Goal: Information Seeking & Learning: Learn about a topic

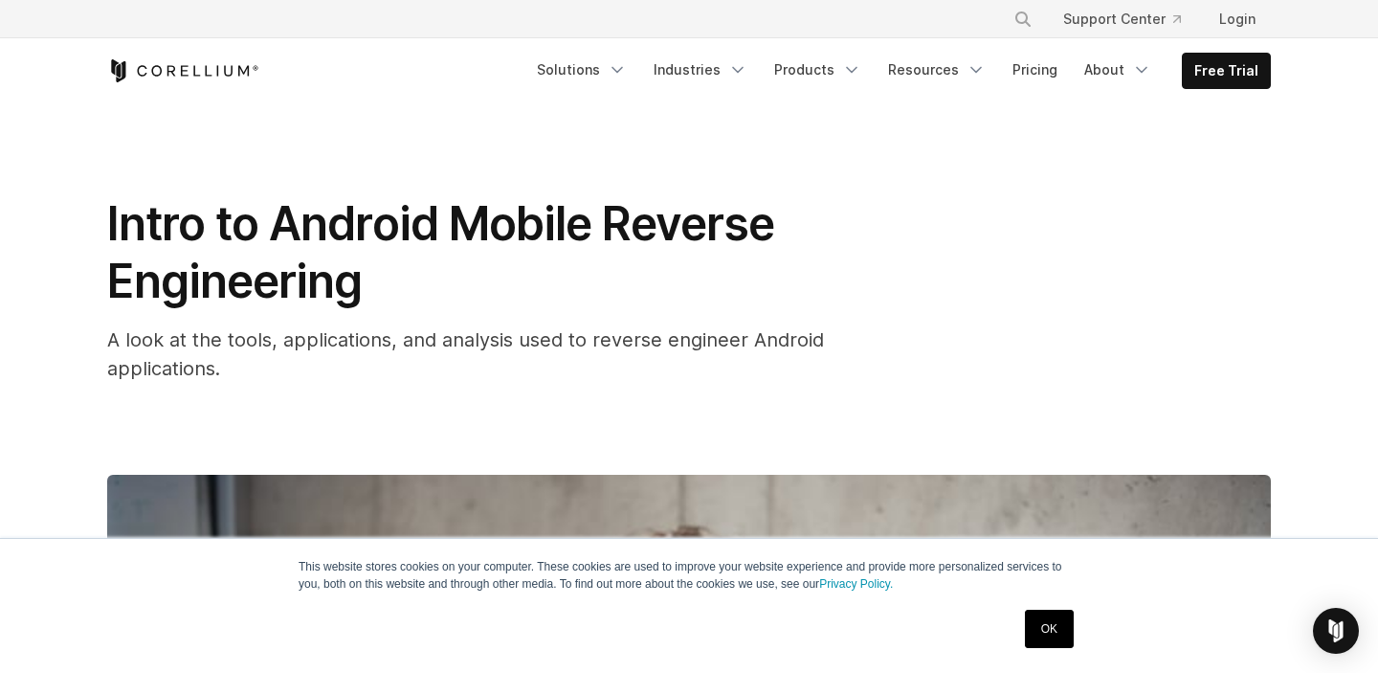
click at [1057, 634] on link "OK" at bounding box center [1049, 629] width 49 height 38
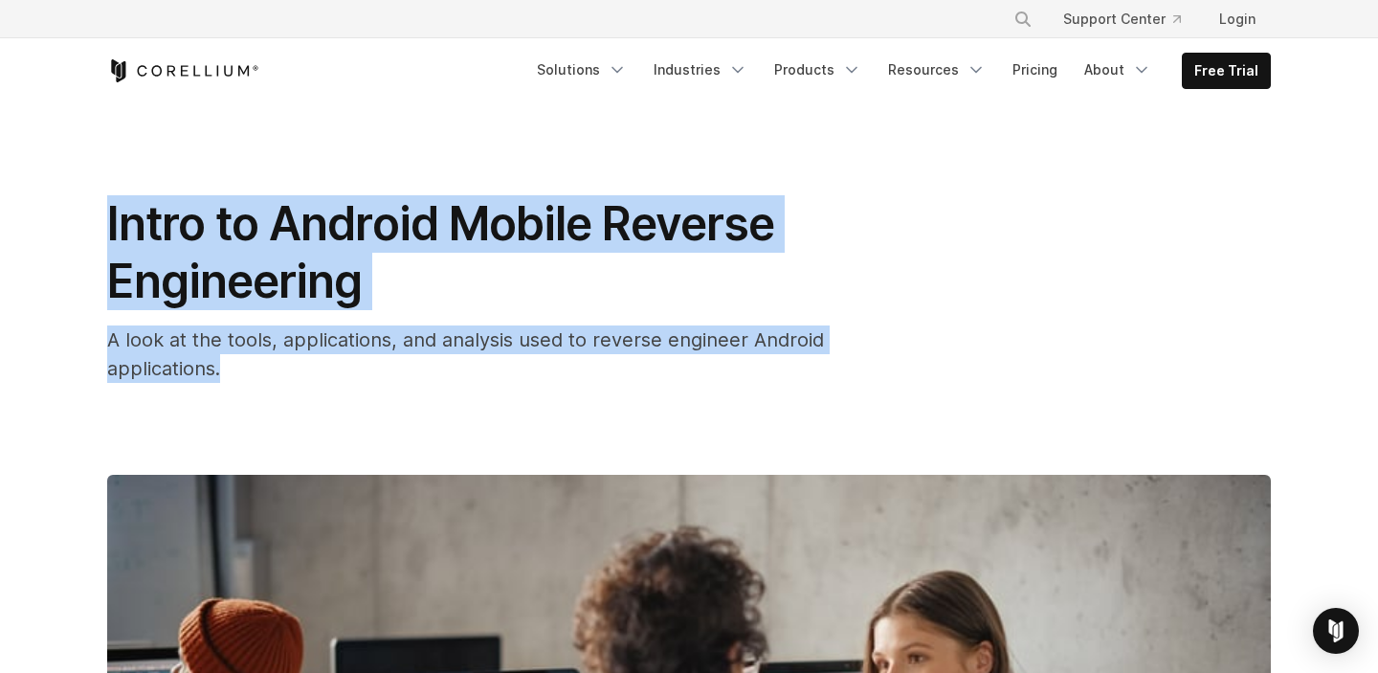
drag, startPoint x: 239, startPoint y: 364, endPoint x: 102, endPoint y: 197, distance: 215.6
click at [102, 197] on div "Intro to Android Mobile Reverse Engineering A look at the tools, applications, …" at bounding box center [689, 662] width 1225 height 1118
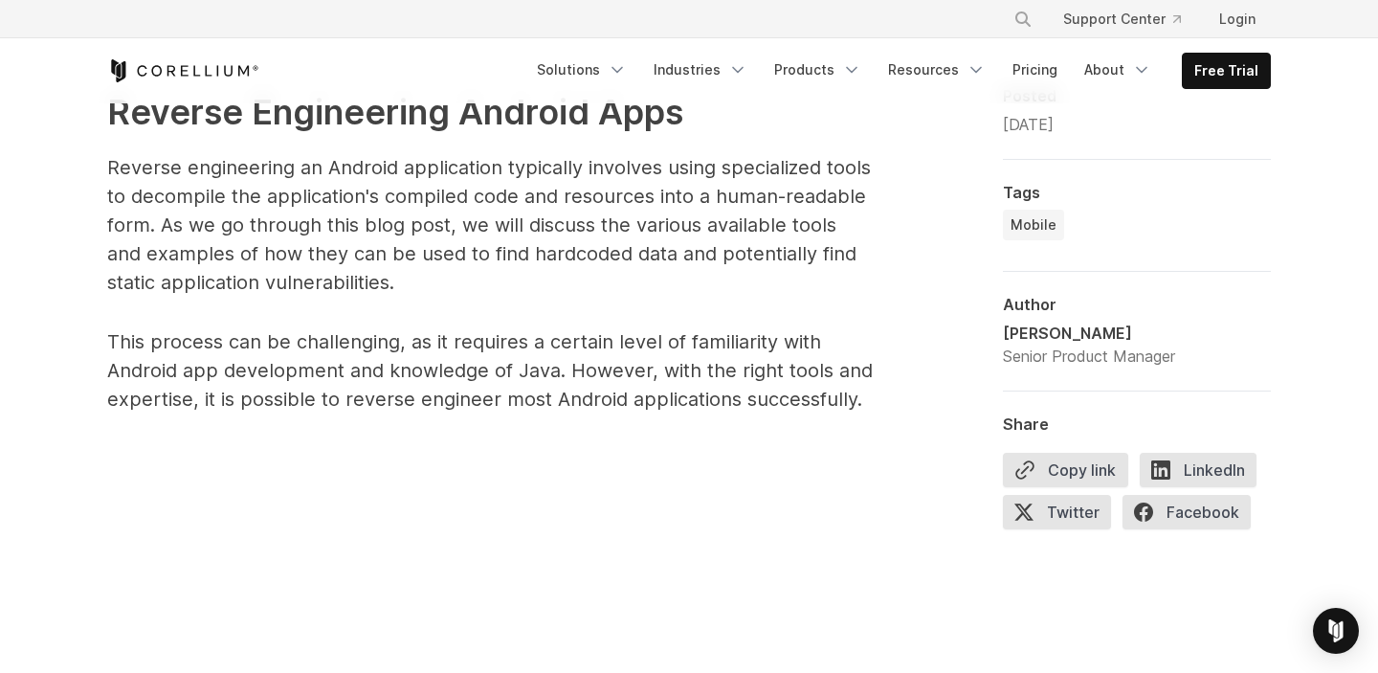
scroll to position [1121, 0]
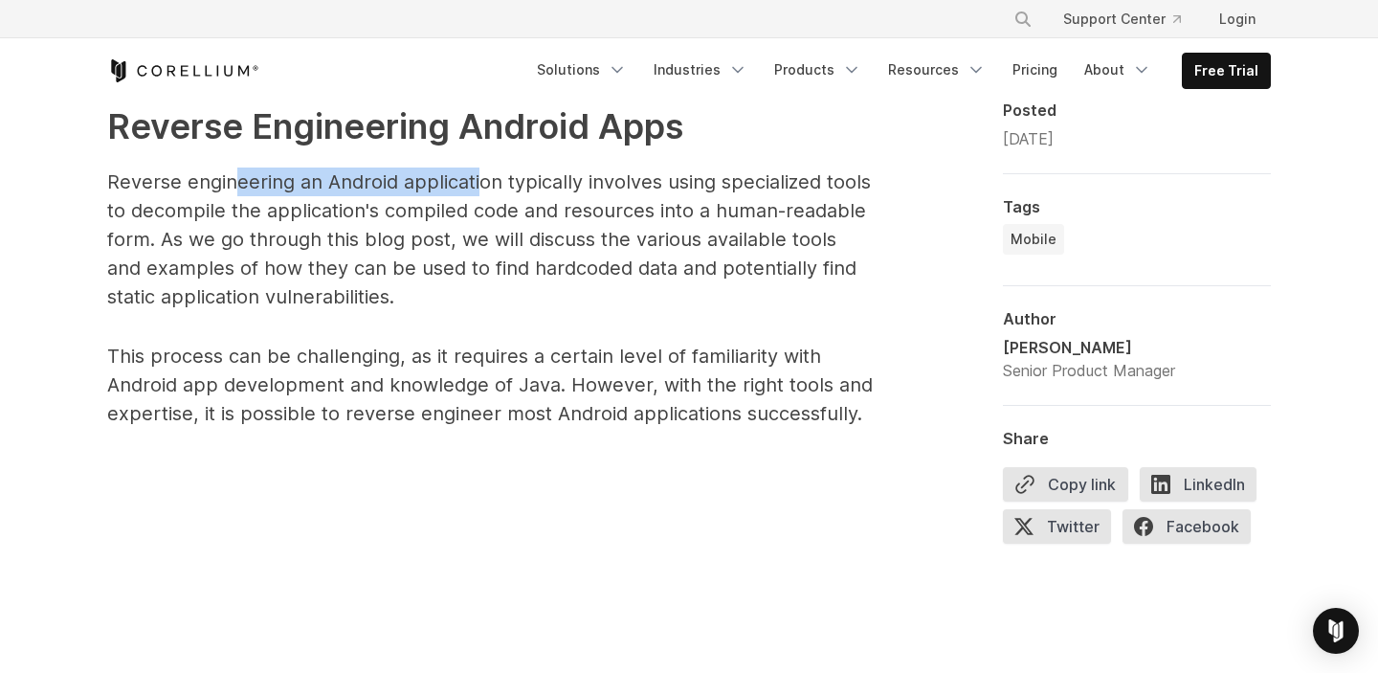
drag, startPoint x: 234, startPoint y: 181, endPoint x: 475, endPoint y: 177, distance: 240.3
click at [475, 177] on p "Reverse engineering an Android application typically involves using specialized…" at bounding box center [490, 239] width 766 height 144
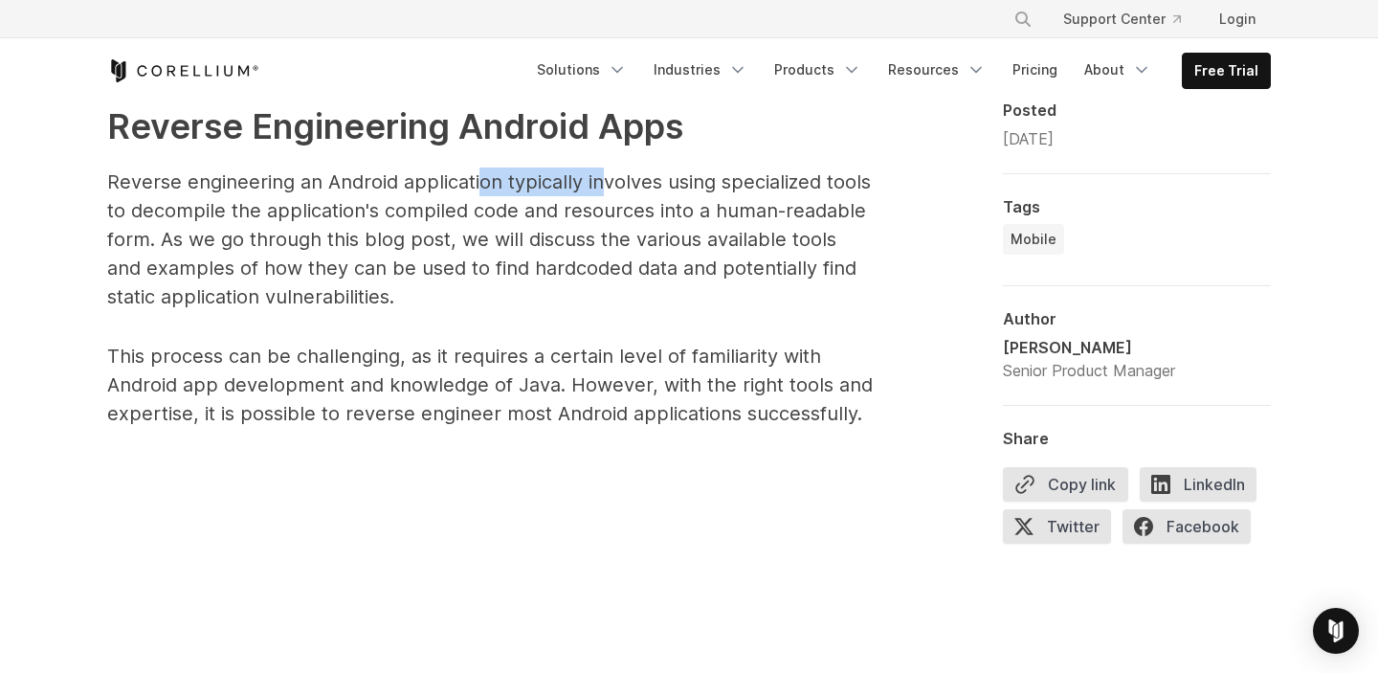
drag, startPoint x: 476, startPoint y: 177, endPoint x: 600, endPoint y: 177, distance: 124.4
click at [600, 177] on p "Reverse engineering an Android application typically involves using specialized…" at bounding box center [490, 239] width 766 height 144
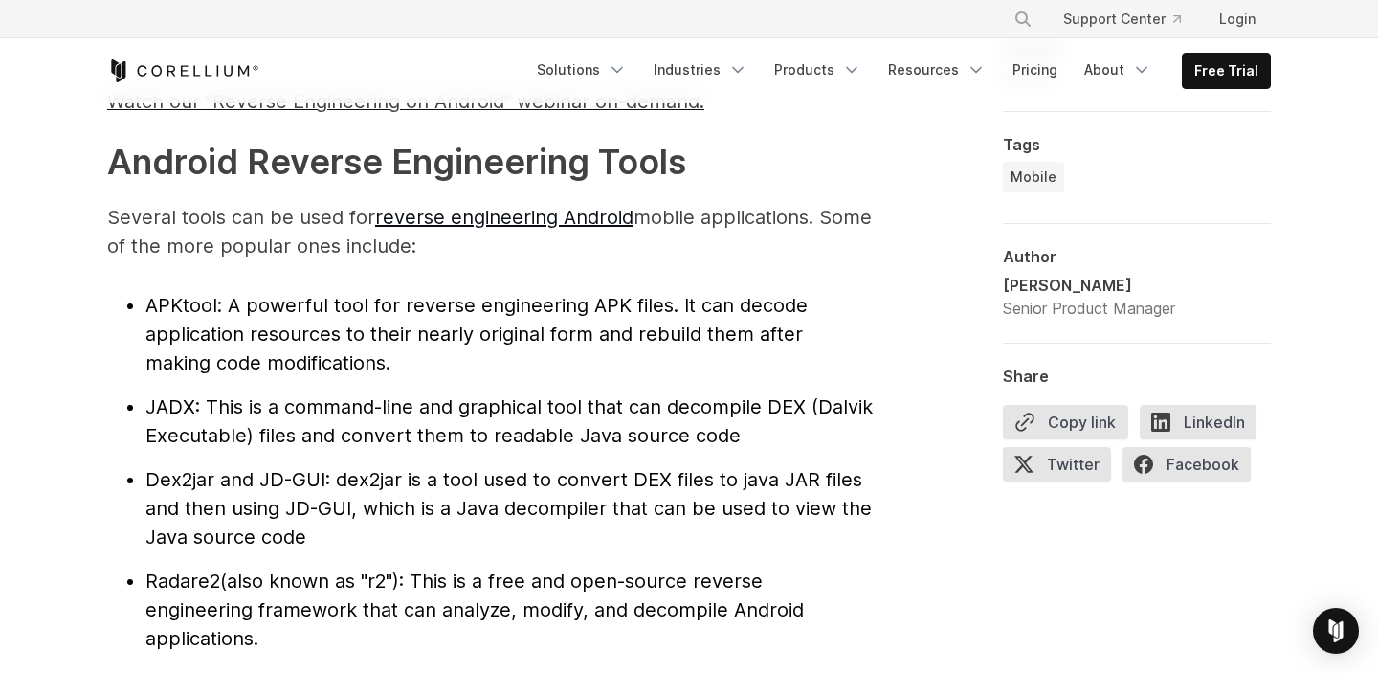
scroll to position [1977, 0]
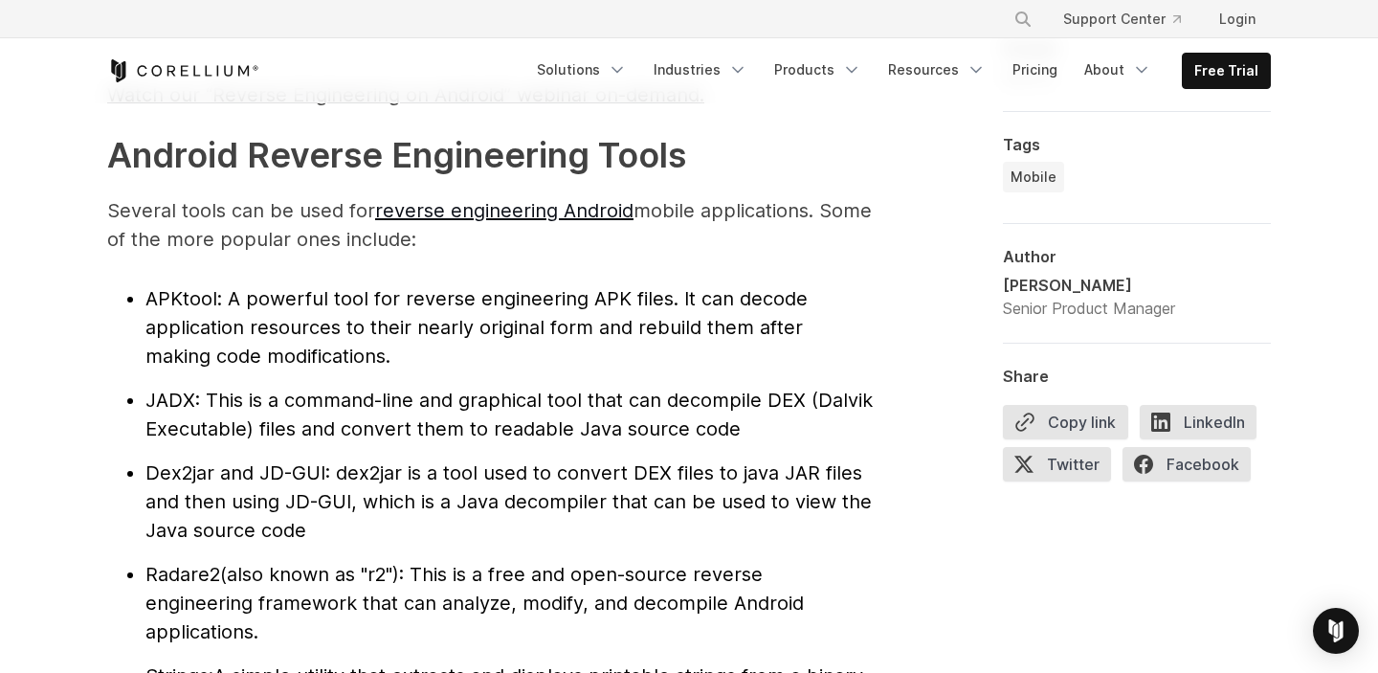
click at [173, 292] on span "APKtool" at bounding box center [181, 298] width 72 height 23
copy span "APKtool"
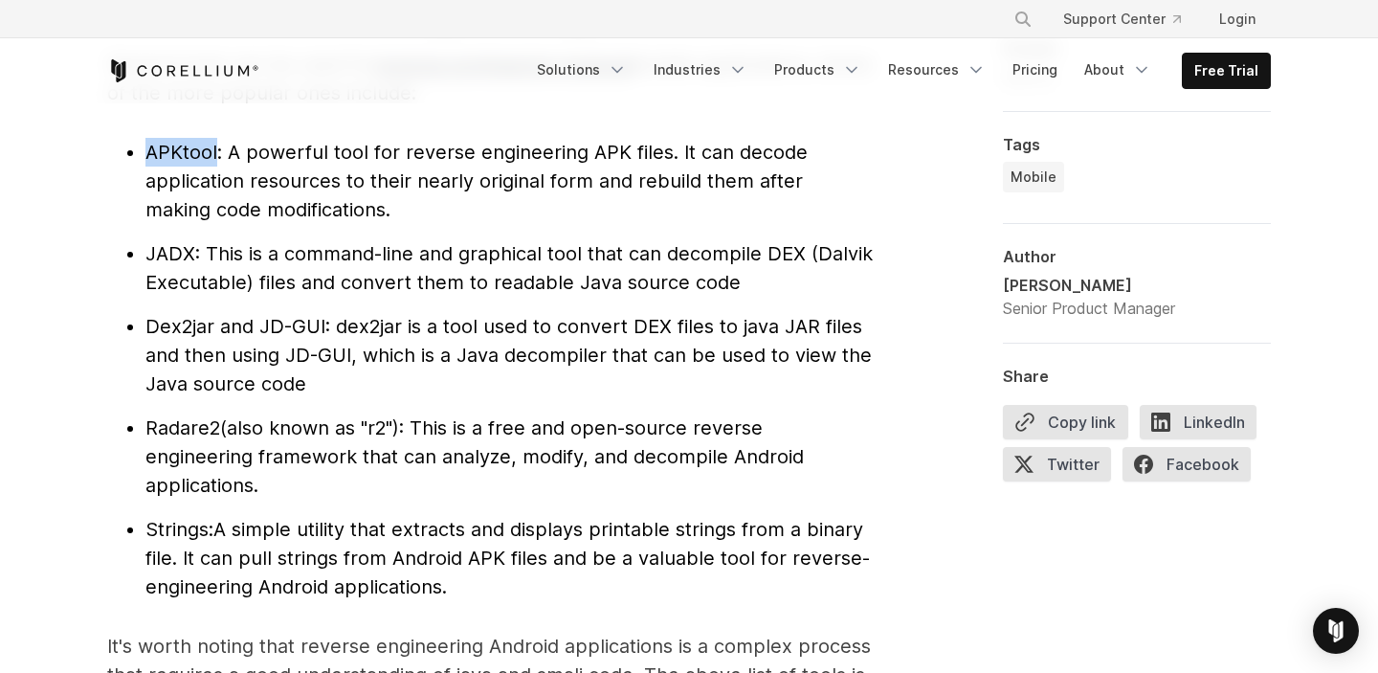
scroll to position [2126, 0]
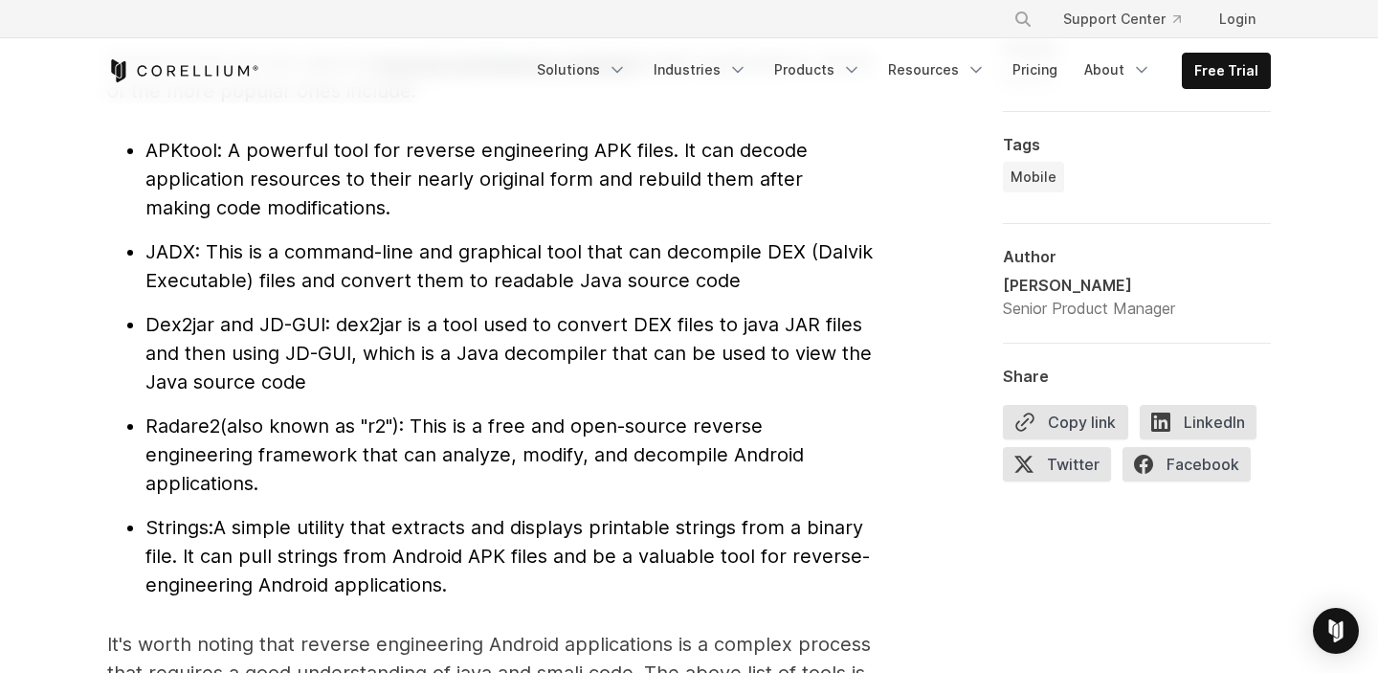
click at [179, 426] on span "Radare2" at bounding box center [182, 425] width 75 height 23
copy span "Radare2"
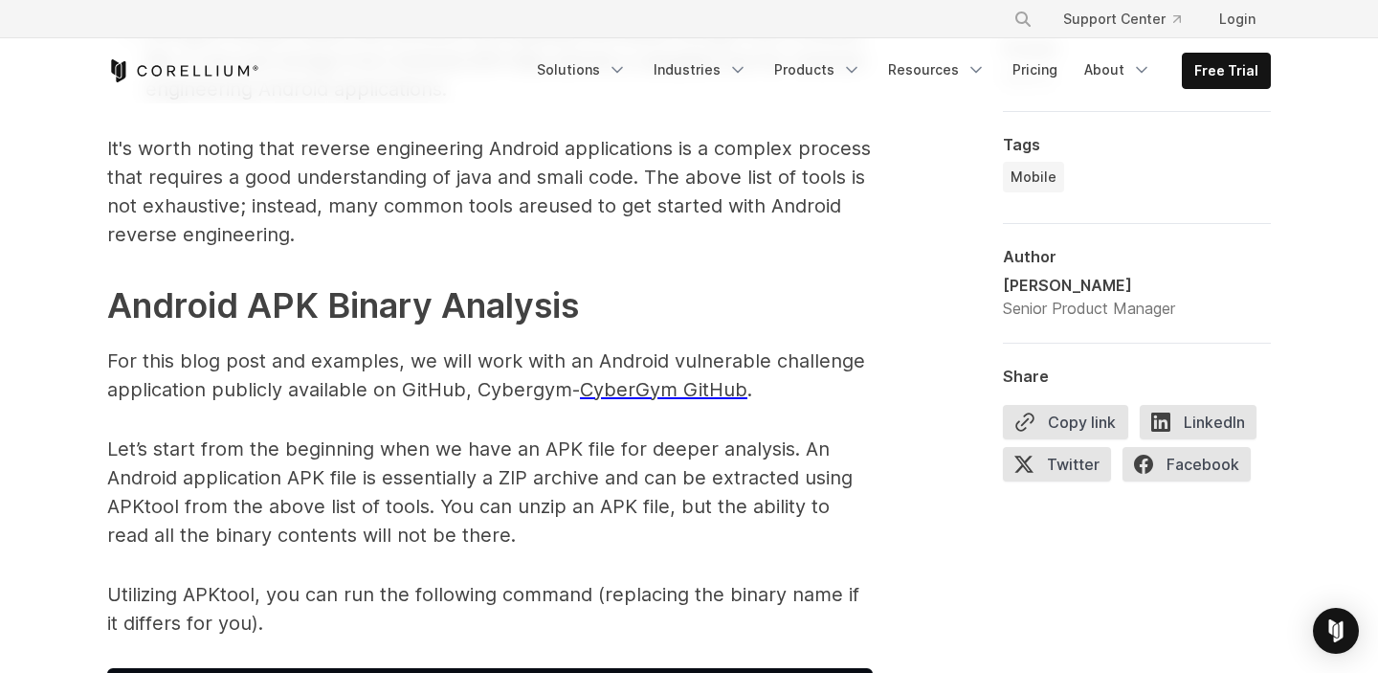
scroll to position [2623, 0]
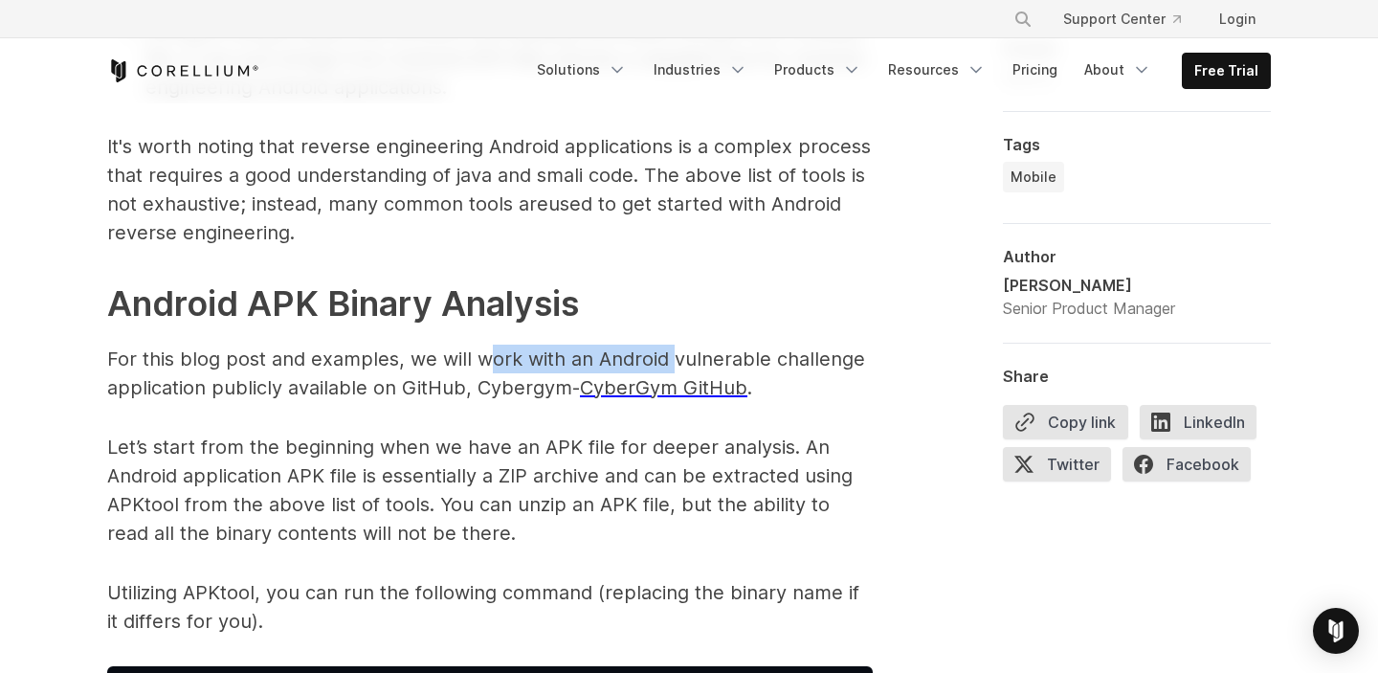
drag, startPoint x: 502, startPoint y: 364, endPoint x: 669, endPoint y: 364, distance: 167.5
click at [669, 364] on p "For this blog post and examples, we will work with an Android vulnerable challe…" at bounding box center [490, 373] width 766 height 57
drag, startPoint x: 736, startPoint y: 357, endPoint x: 582, endPoint y: 357, distance: 154.1
click at [582, 357] on p "For this blog post and examples, we will work with an Android vulnerable challe…" at bounding box center [490, 373] width 766 height 57
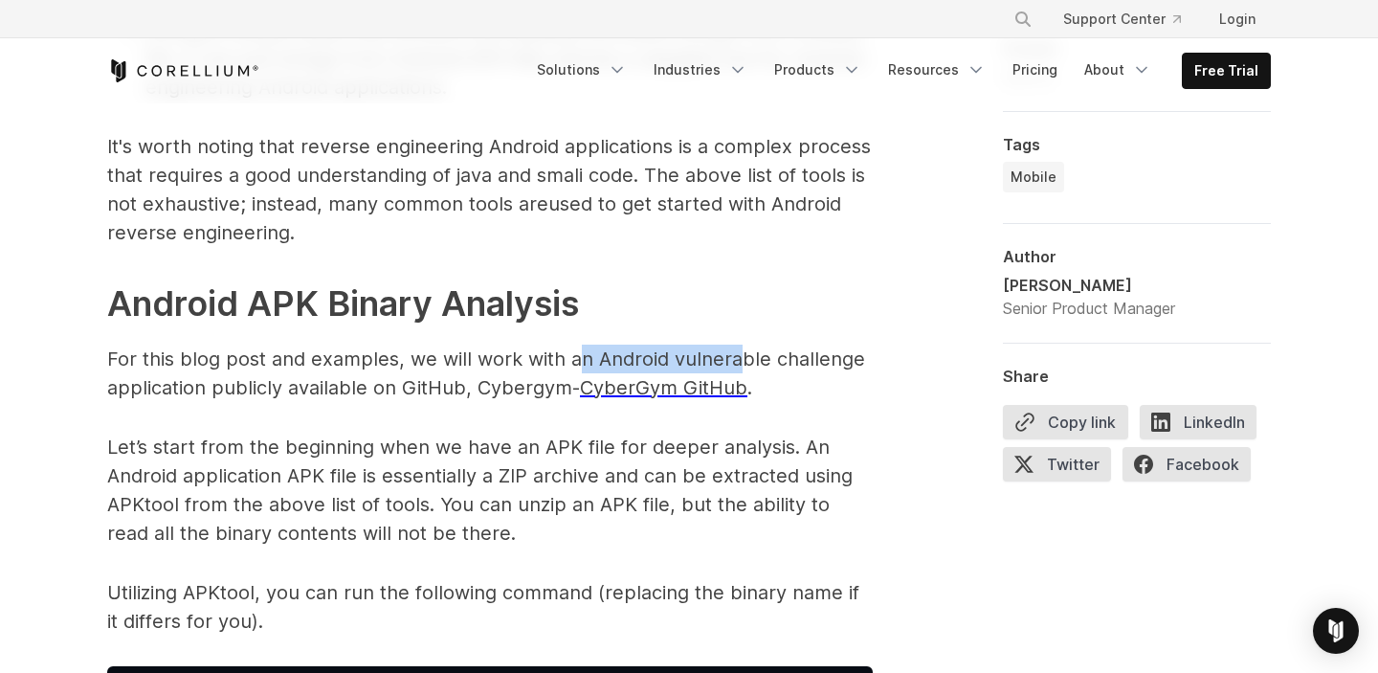
click at [582, 357] on p "For this blog post and examples, we will work with an Android vulnerable challe…" at bounding box center [490, 373] width 766 height 57
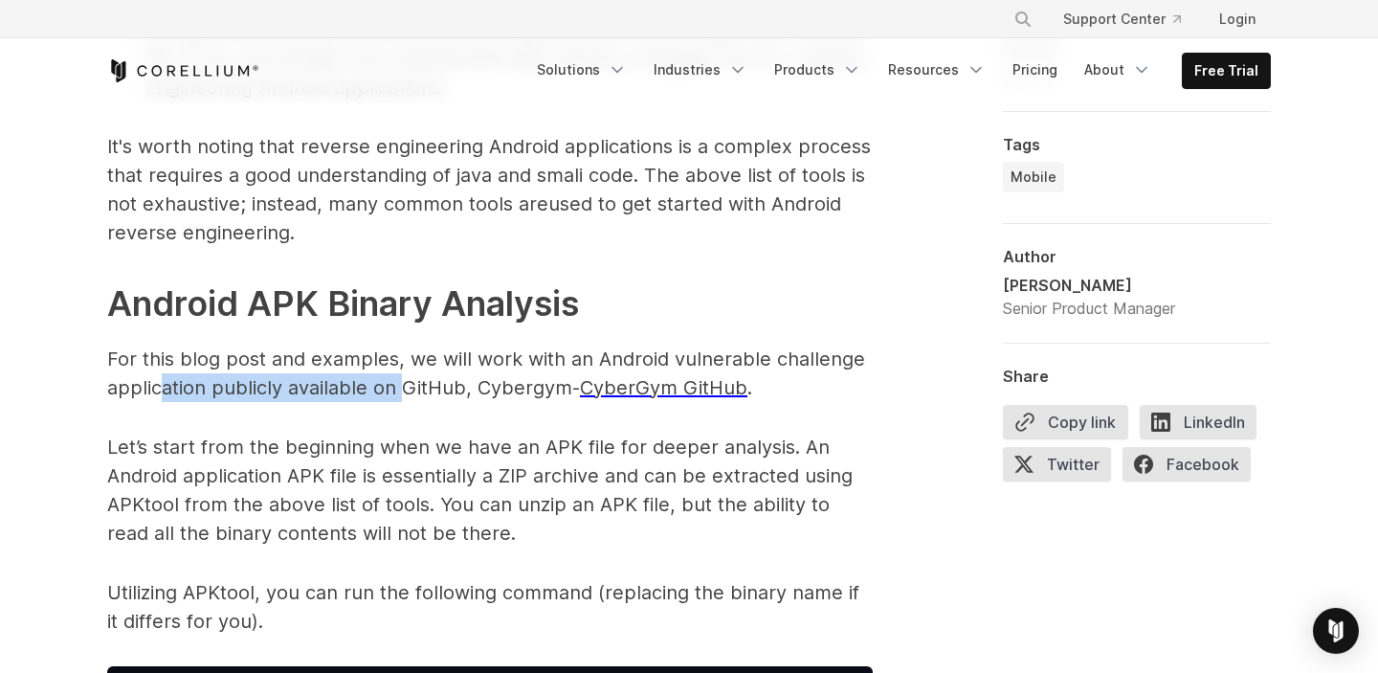
drag, startPoint x: 161, startPoint y: 394, endPoint x: 404, endPoint y: 393, distance: 243.1
click at [404, 393] on p "For this blog post and examples, we will work with an Android vulnerable challe…" at bounding box center [490, 373] width 766 height 57
drag, startPoint x: 459, startPoint y: 390, endPoint x: 282, endPoint y: 390, distance: 177.1
click at [282, 390] on p "For this blog post and examples, we will work with an Android vulnerable challe…" at bounding box center [490, 373] width 766 height 57
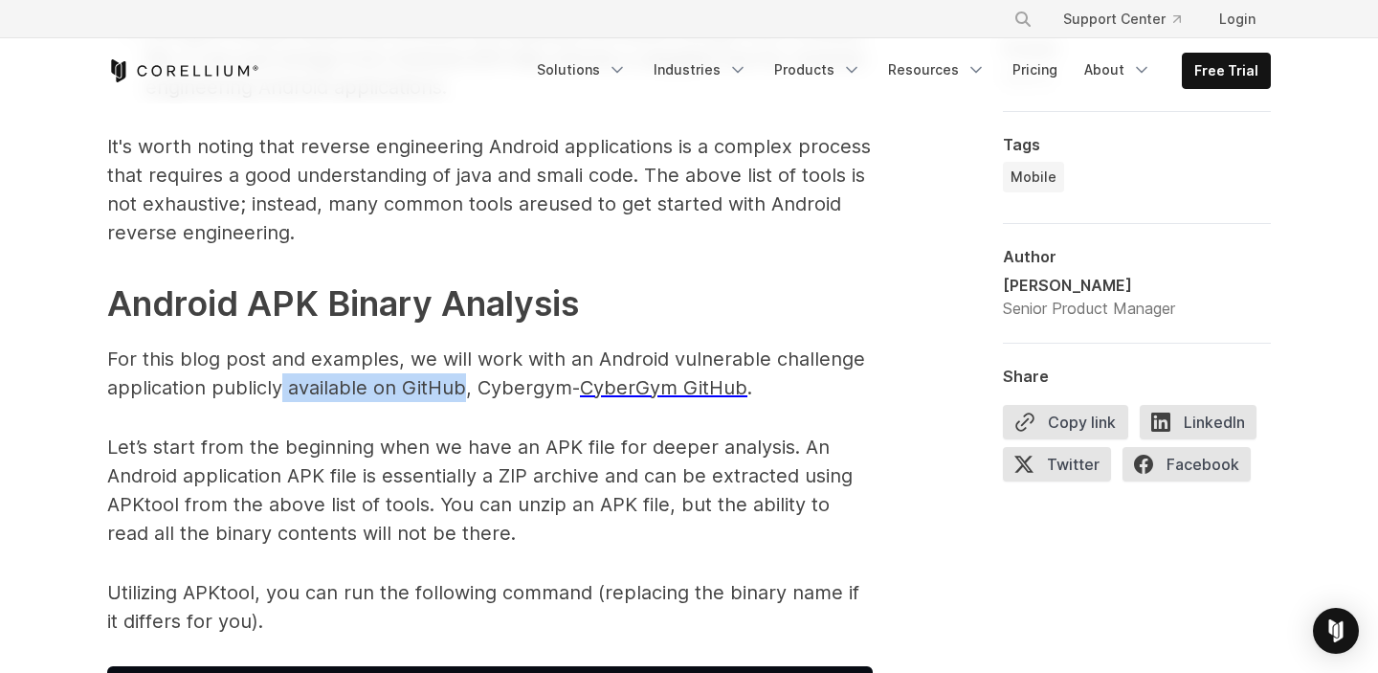
click at [282, 390] on p "For this blog post and examples, we will work with an Android vulnerable challe…" at bounding box center [490, 373] width 766 height 57
drag, startPoint x: 170, startPoint y: 395, endPoint x: 416, endPoint y: 395, distance: 246.0
click at [416, 395] on p "For this blog post and examples, we will work with an Android vulnerable challe…" at bounding box center [490, 373] width 766 height 57
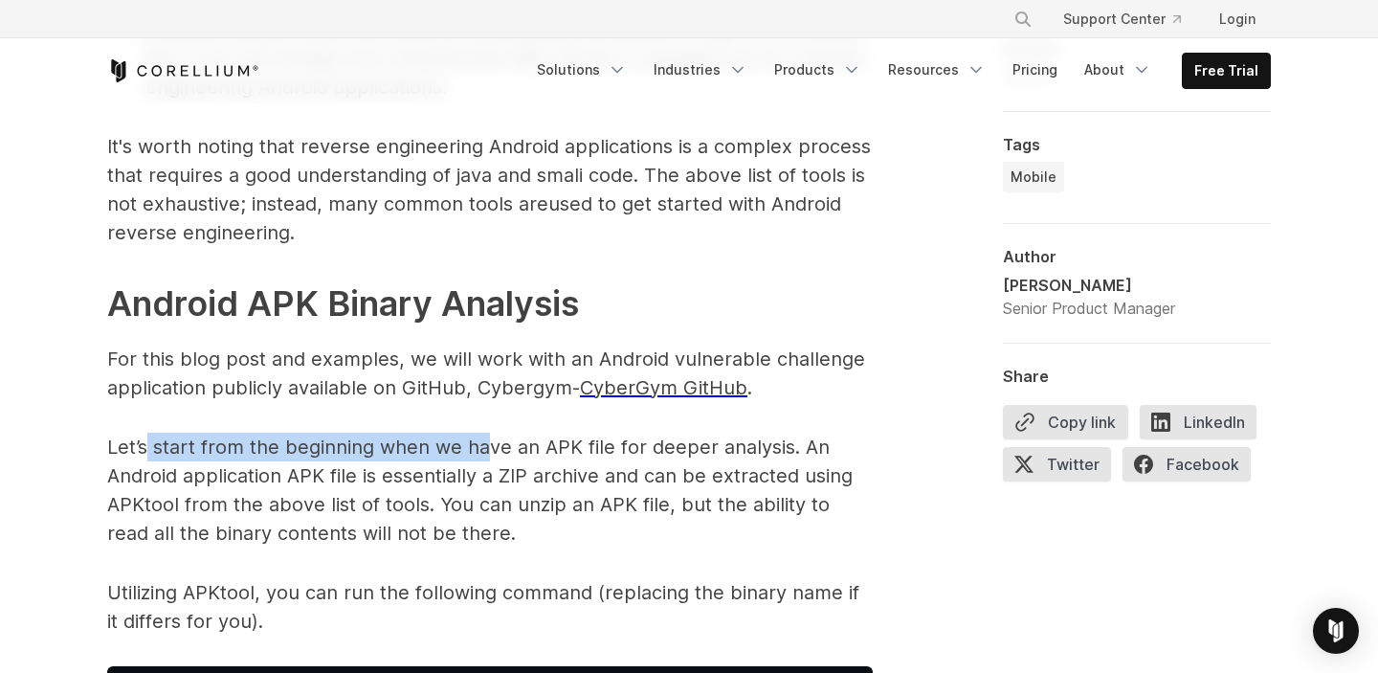
drag, startPoint x: 218, startPoint y: 444, endPoint x: 485, endPoint y: 444, distance: 267.0
click at [485, 444] on p "Let’s start from the beginning when we have an APK file for deeper analysis. An…" at bounding box center [490, 490] width 766 height 115
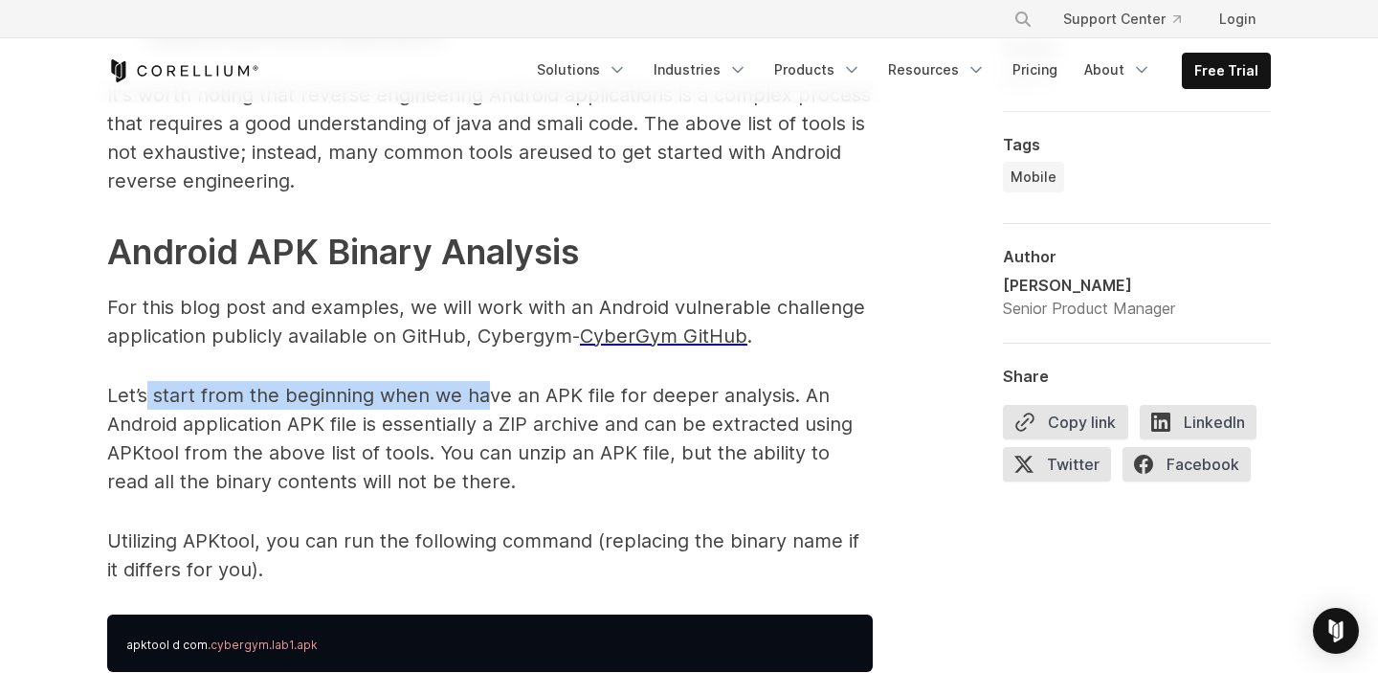
scroll to position [2676, 0]
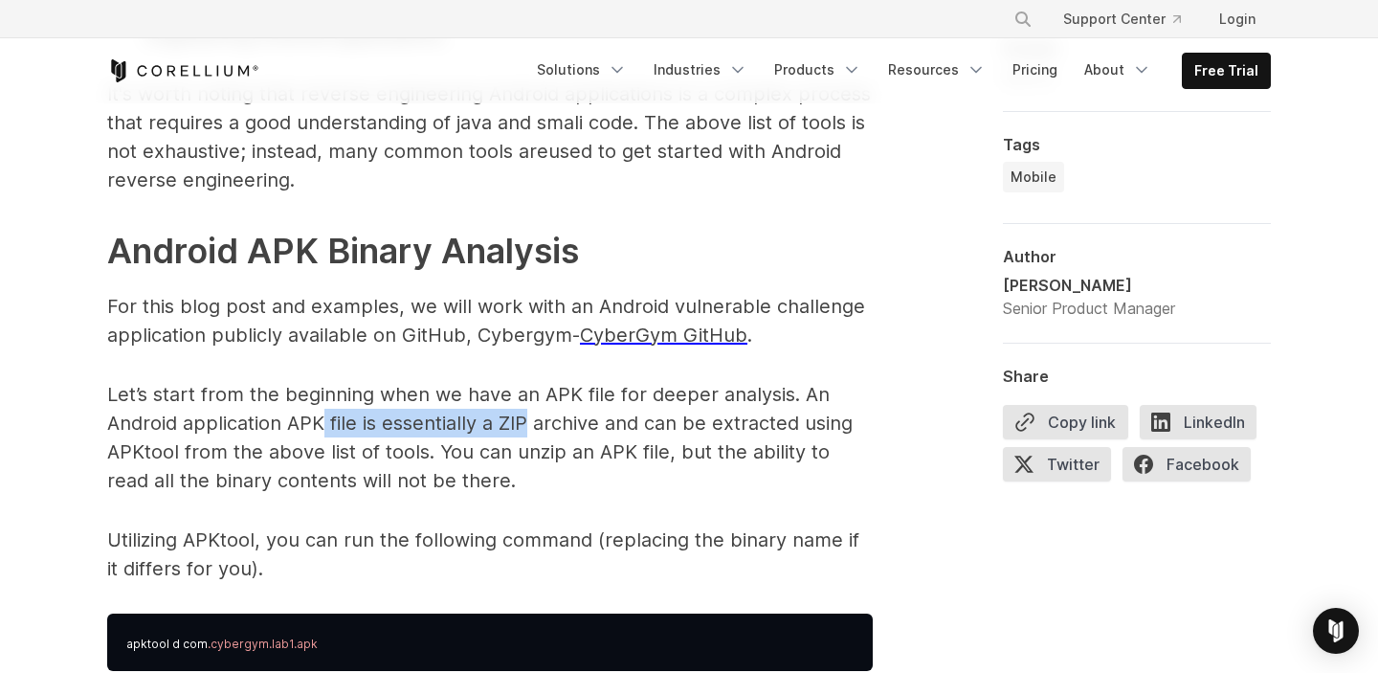
drag, startPoint x: 324, startPoint y: 422, endPoint x: 528, endPoint y: 422, distance: 203.9
click at [528, 422] on p "Let’s start from the beginning when we have an APK file for deeper analysis. An…" at bounding box center [490, 437] width 766 height 115
drag, startPoint x: 385, startPoint y: 421, endPoint x: 651, endPoint y: 421, distance: 266.1
click at [651, 421] on p "Let’s start from the beginning when we have an APK file for deeper analysis. An…" at bounding box center [490, 437] width 766 height 115
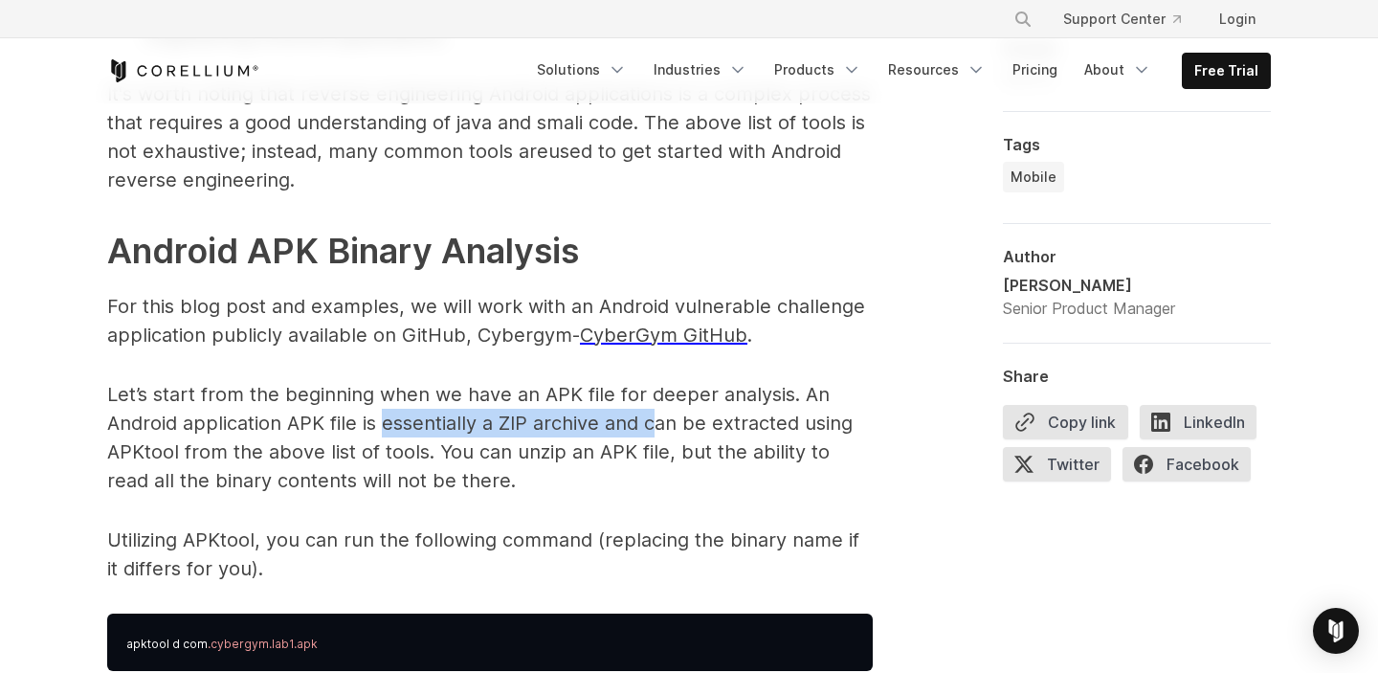
click at [651, 421] on p "Let’s start from the beginning when we have an APK file for deeper analysis. An…" at bounding box center [490, 437] width 766 height 115
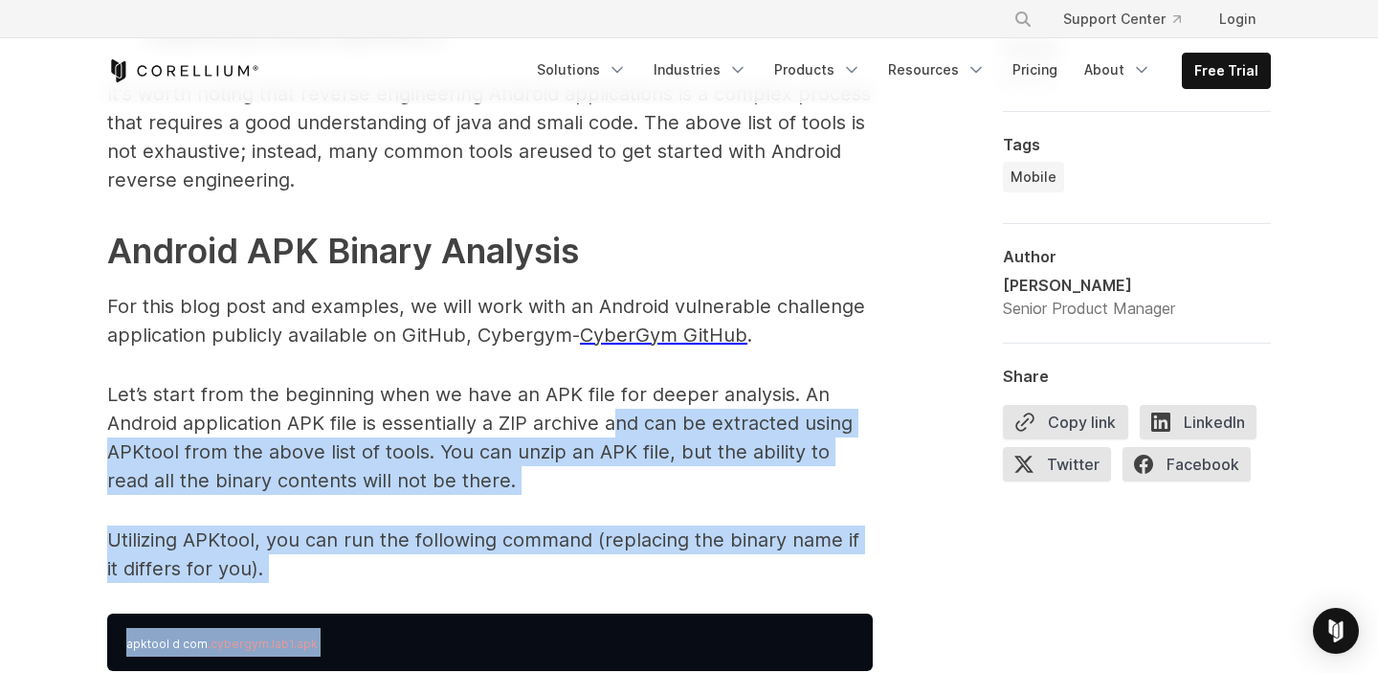
drag, startPoint x: 612, startPoint y: 424, endPoint x: 948, endPoint y: 413, distance: 337.1
click at [141, 448] on p "Let’s start from the beginning when we have an APK file for deeper analysis. An…" at bounding box center [490, 437] width 766 height 115
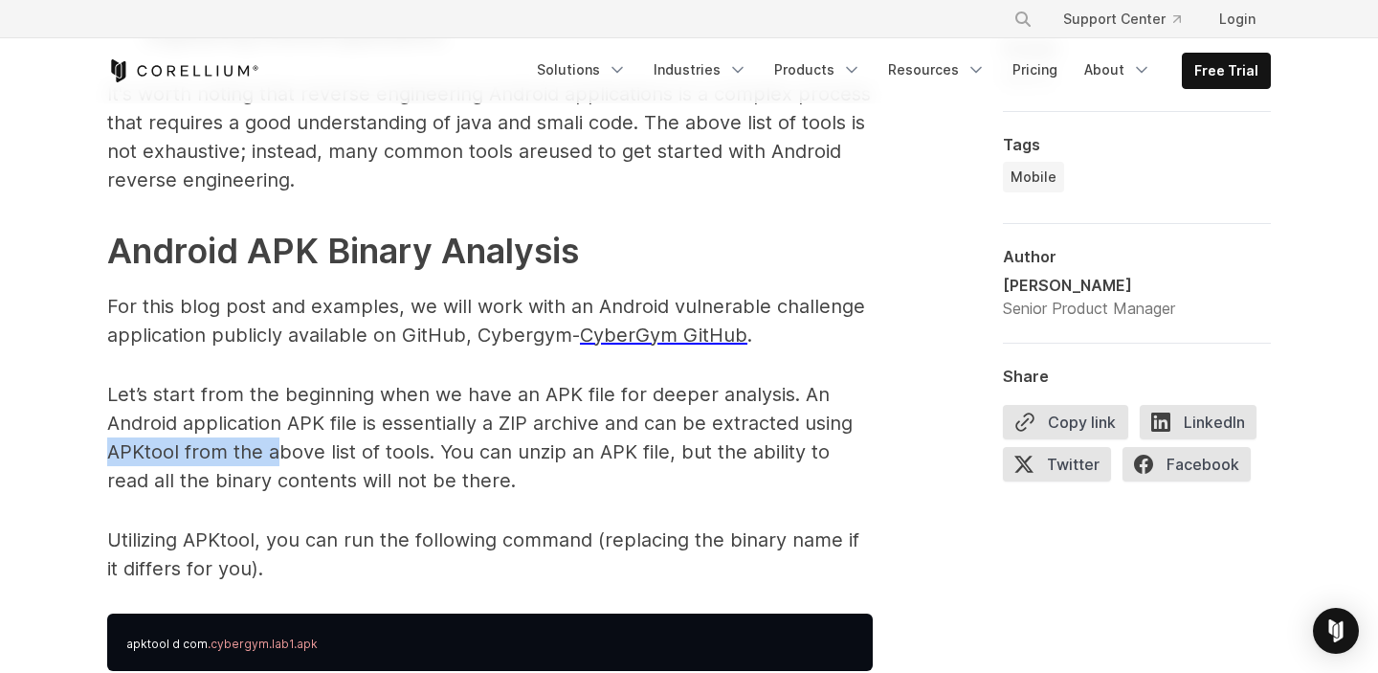
drag, startPoint x: 110, startPoint y: 455, endPoint x: 278, endPoint y: 455, distance: 167.5
click at [278, 455] on p "Let’s start from the beginning when we have an APK file for deeper analysis. An…" at bounding box center [490, 437] width 766 height 115
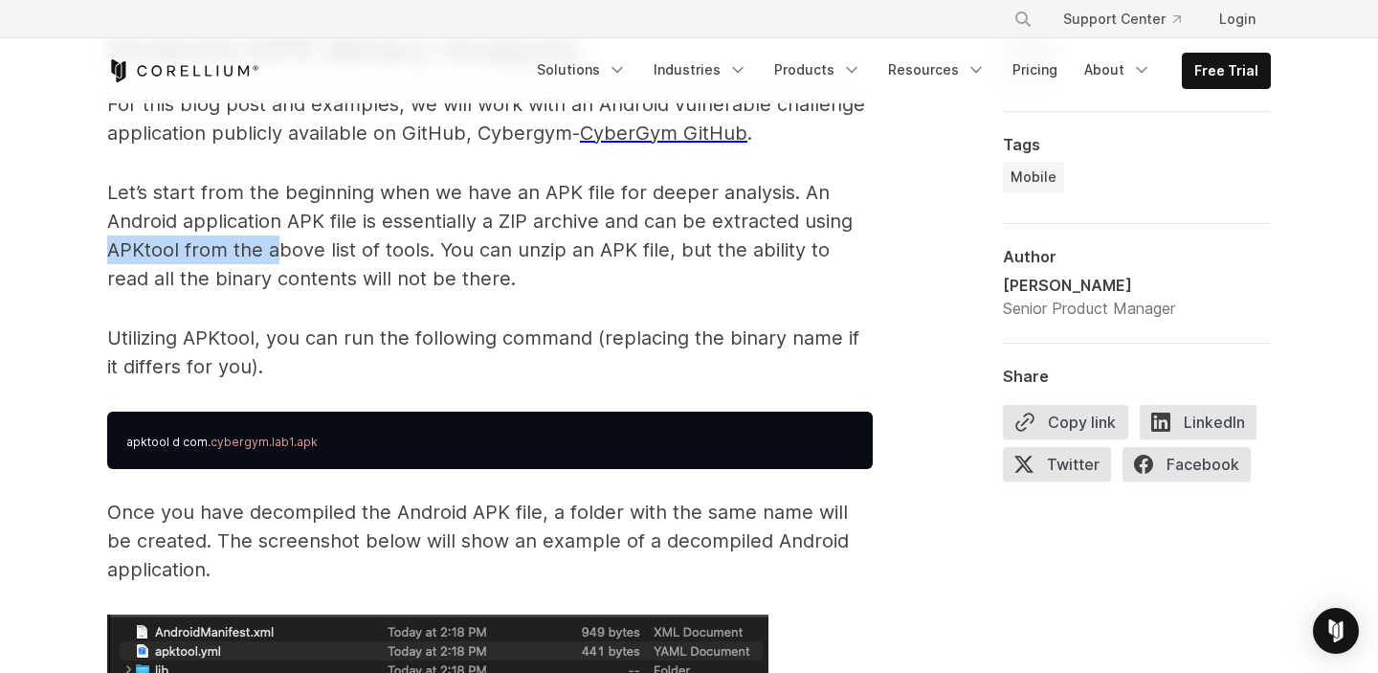
scroll to position [2883, 0]
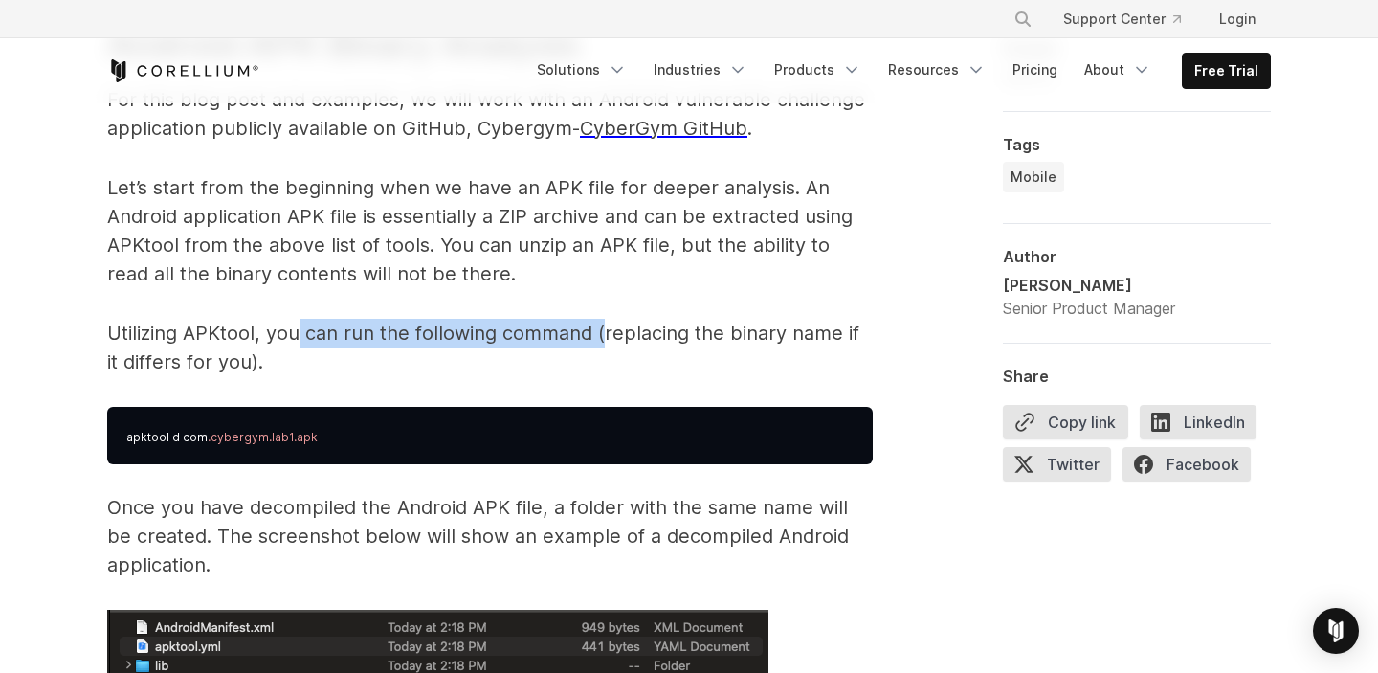
drag, startPoint x: 406, startPoint y: 333, endPoint x: 605, endPoint y: 333, distance: 199.1
click at [605, 333] on p "Utilizing APKtool, you can run the following command (replacing the binary name…" at bounding box center [490, 347] width 766 height 57
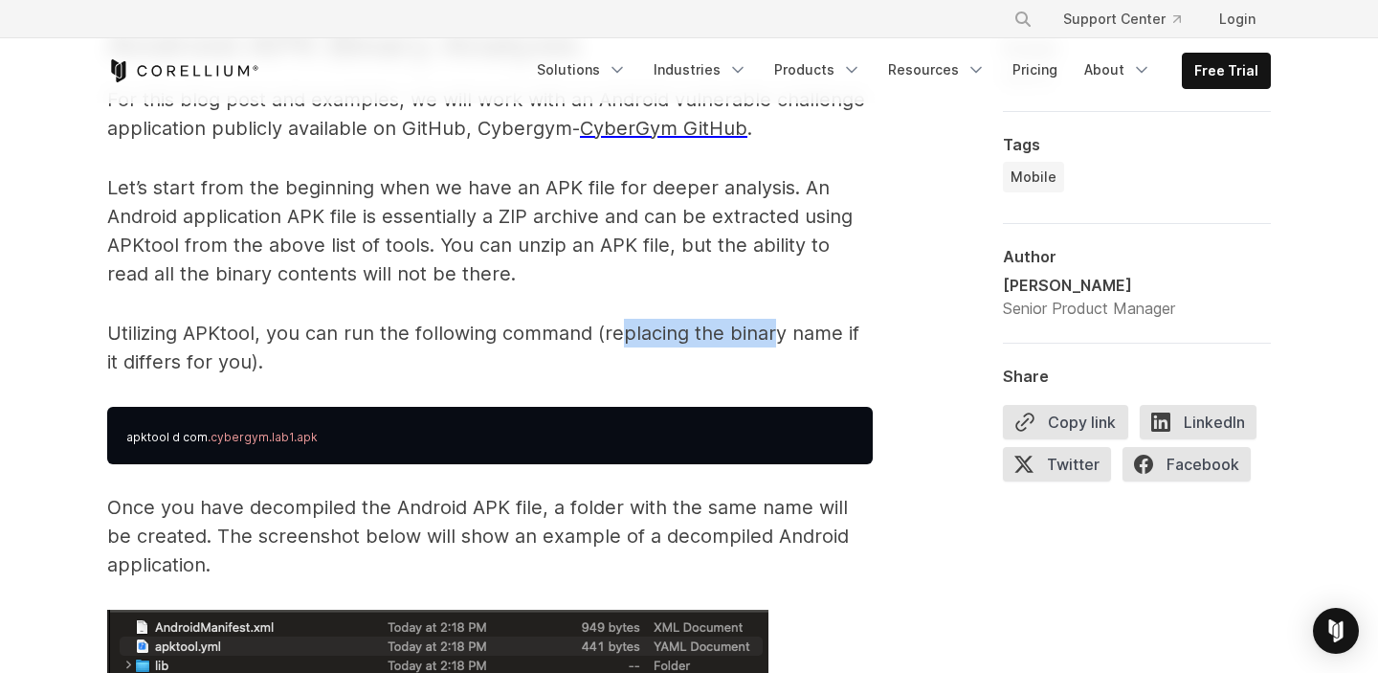
drag, startPoint x: 619, startPoint y: 329, endPoint x: 770, endPoint y: 329, distance: 151.2
click at [770, 329] on p "Utilizing APKtool, you can run the following command (replacing the binary name…" at bounding box center [490, 347] width 766 height 57
drag, startPoint x: 566, startPoint y: 515, endPoint x: 702, endPoint y: 498, distance: 137.9
click at [702, 498] on p "Once you have decompiled the Android APK file, a folder with the same name will…" at bounding box center [490, 536] width 766 height 86
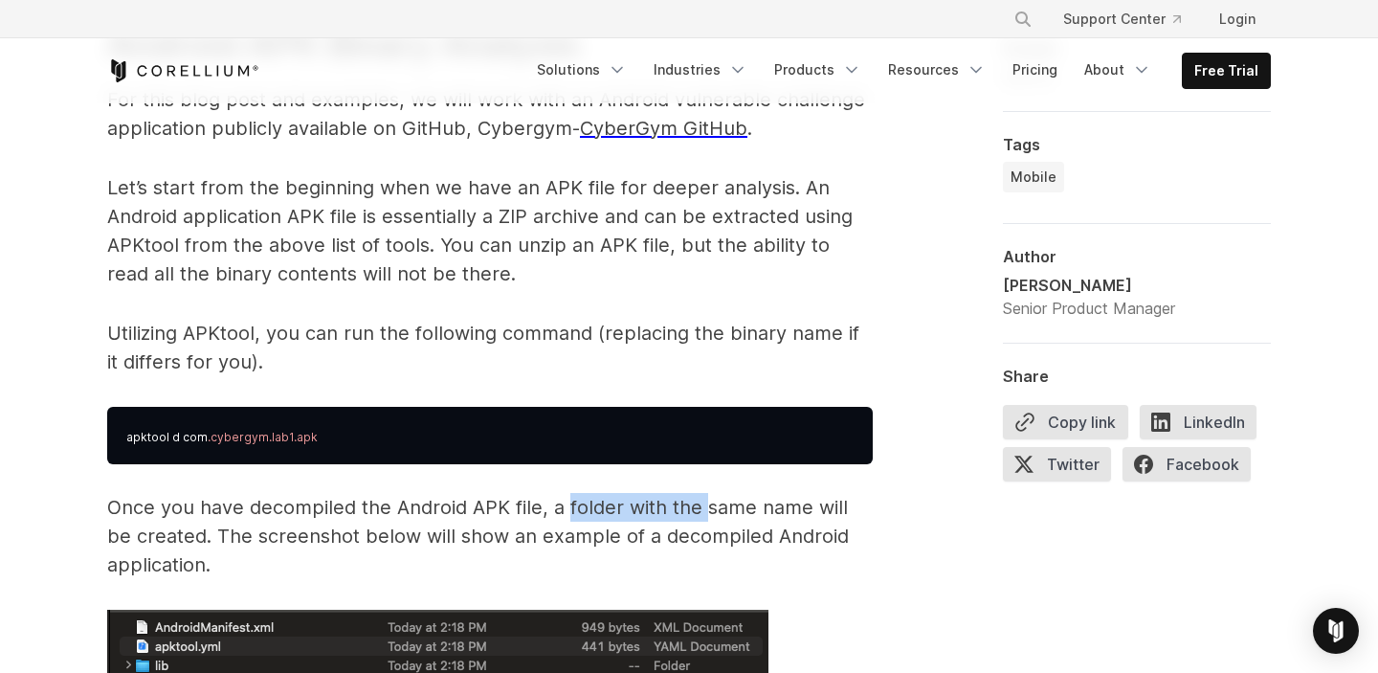
click at [702, 498] on p "Once you have decompiled the Android APK file, a folder with the same name will…" at bounding box center [490, 536] width 766 height 86
drag, startPoint x: 103, startPoint y: 531, endPoint x: 188, endPoint y: 531, distance: 84.2
click at [188, 531] on p "Once you have decompiled the Android APK file, a folder with the same name will…" at bounding box center [490, 536] width 766 height 86
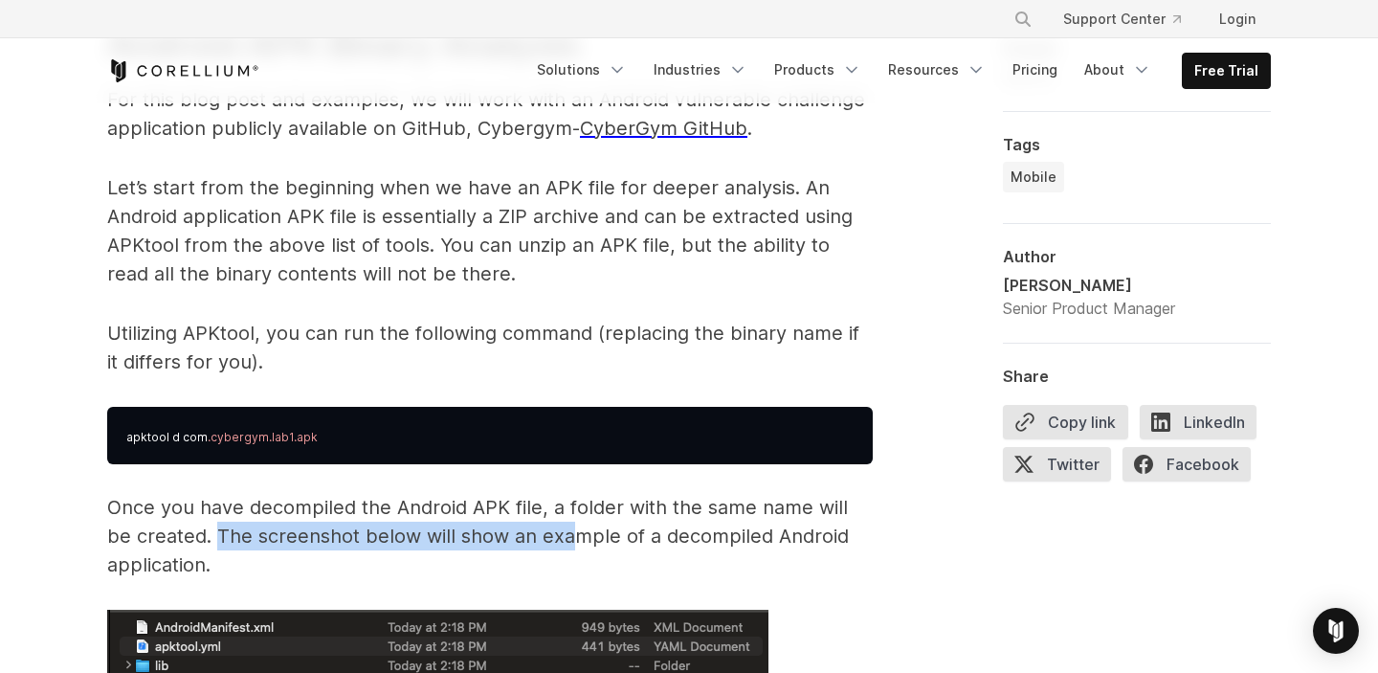
drag, startPoint x: 190, startPoint y: 533, endPoint x: 535, endPoint y: 530, distance: 344.6
click at [535, 530] on p "Once you have decompiled the Android APK file, a folder with the same name will…" at bounding box center [490, 536] width 766 height 86
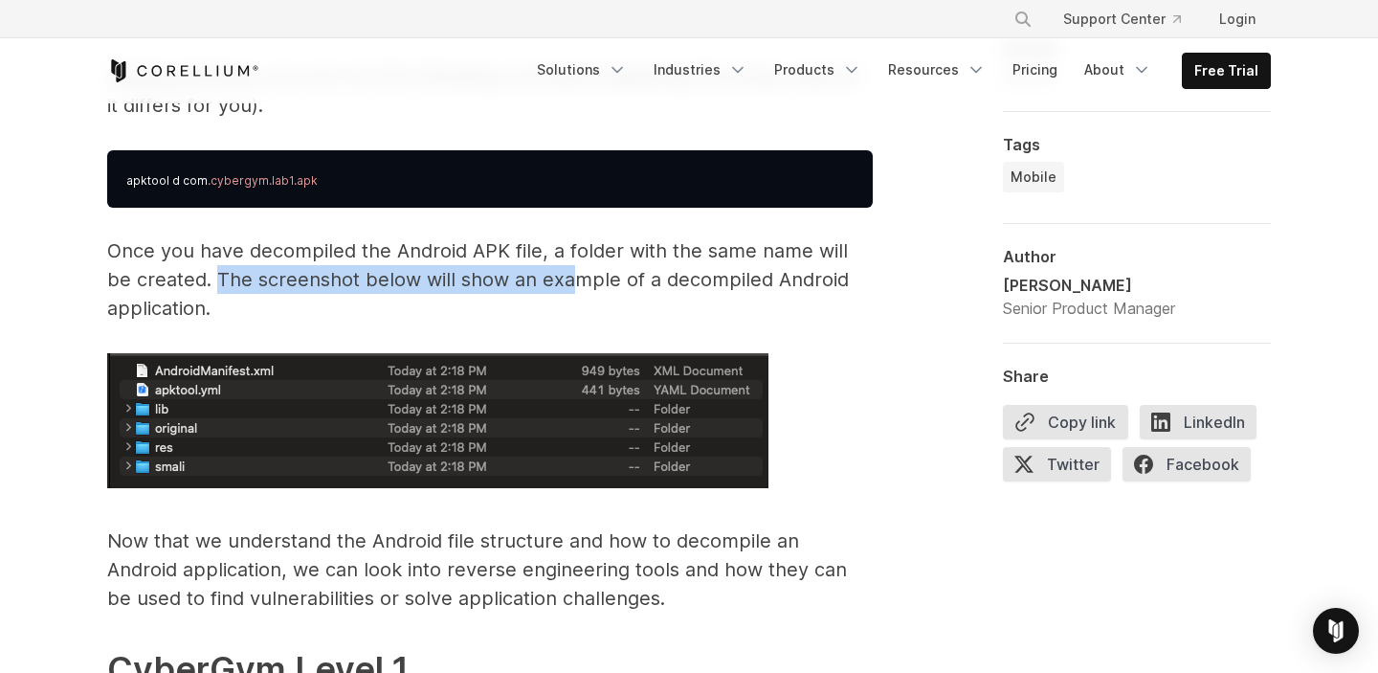
scroll to position [3141, 0]
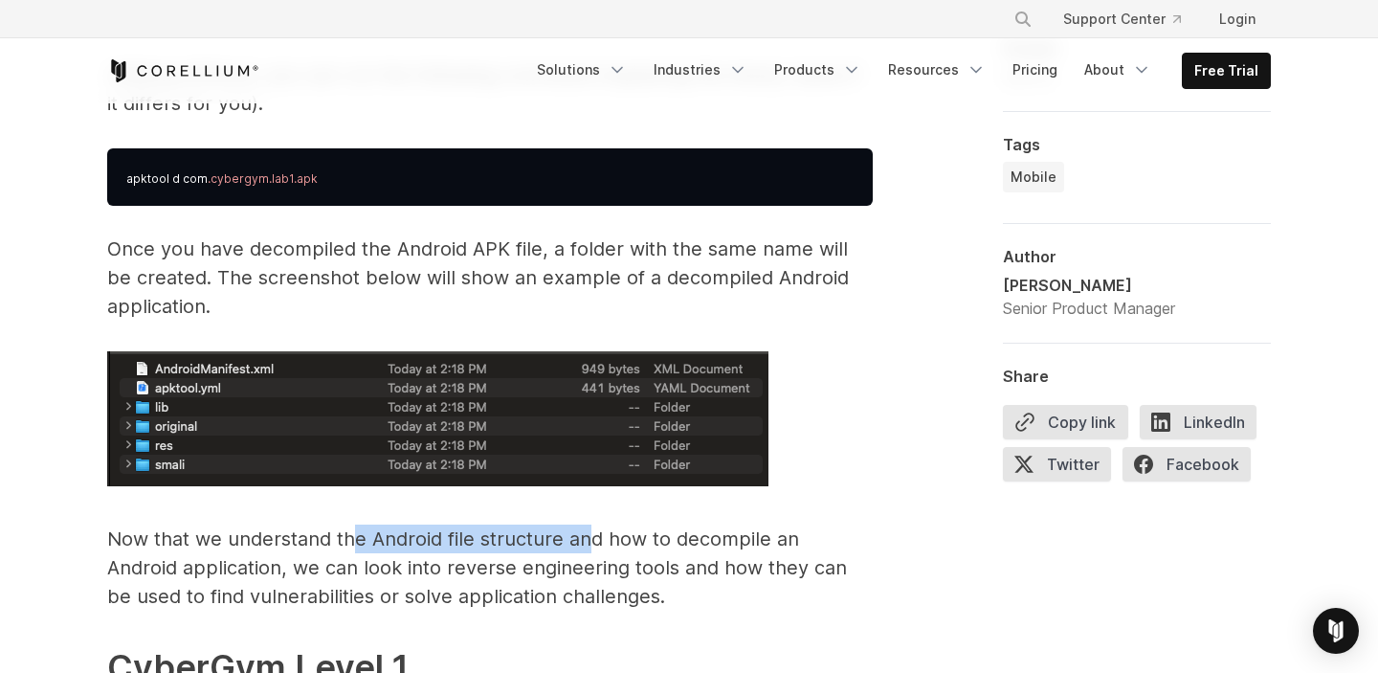
drag, startPoint x: 359, startPoint y: 542, endPoint x: 585, endPoint y: 544, distance: 225.9
click at [585, 544] on p "Now that we understand the Android file structure and how to decompile an Andro…" at bounding box center [490, 567] width 766 height 86
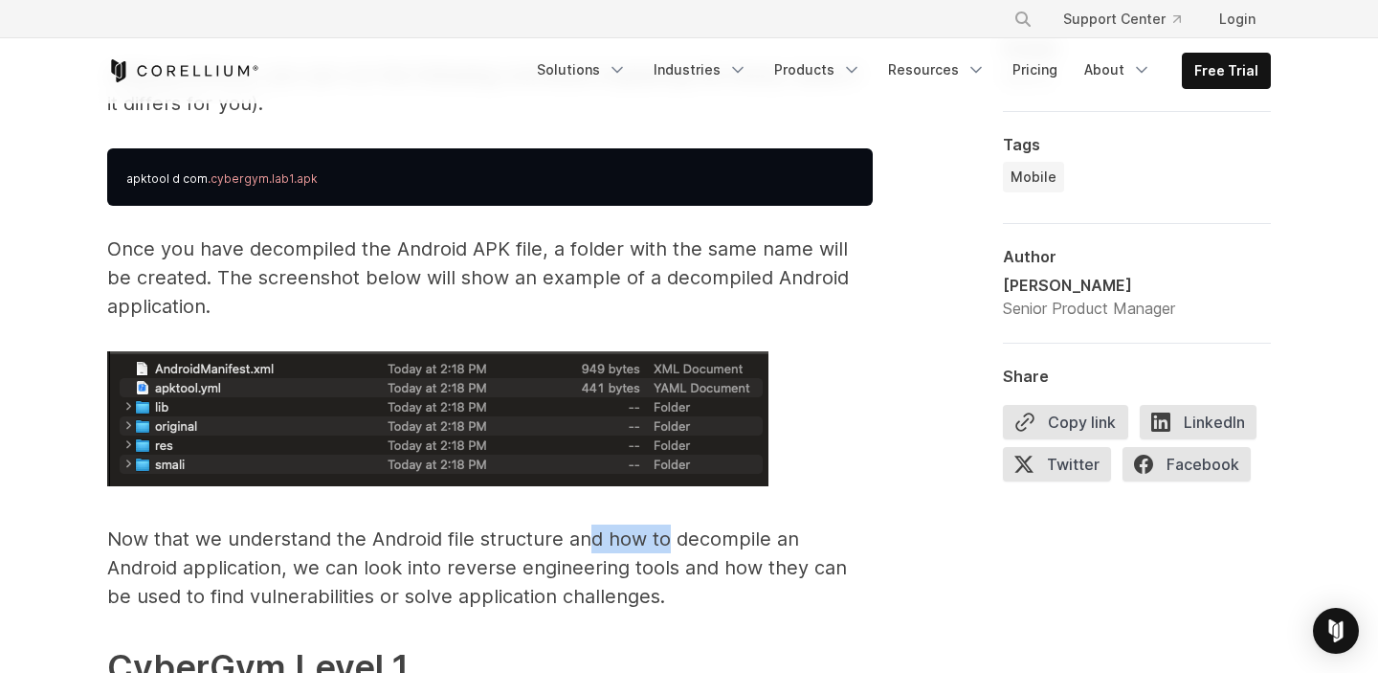
drag, startPoint x: 593, startPoint y: 541, endPoint x: 668, endPoint y: 543, distance: 74.7
click at [669, 543] on p "Now that we understand the Android file structure and how to decompile an Andro…" at bounding box center [490, 567] width 766 height 86
click at [668, 543] on p "Now that we understand the Android file structure and how to decompile an Andro…" at bounding box center [490, 567] width 766 height 86
drag, startPoint x: 143, startPoint y: 567, endPoint x: 343, endPoint y: 562, distance: 200.1
click at [343, 562] on p "Now that we understand the Android file structure and how to decompile an Andro…" at bounding box center [490, 567] width 766 height 86
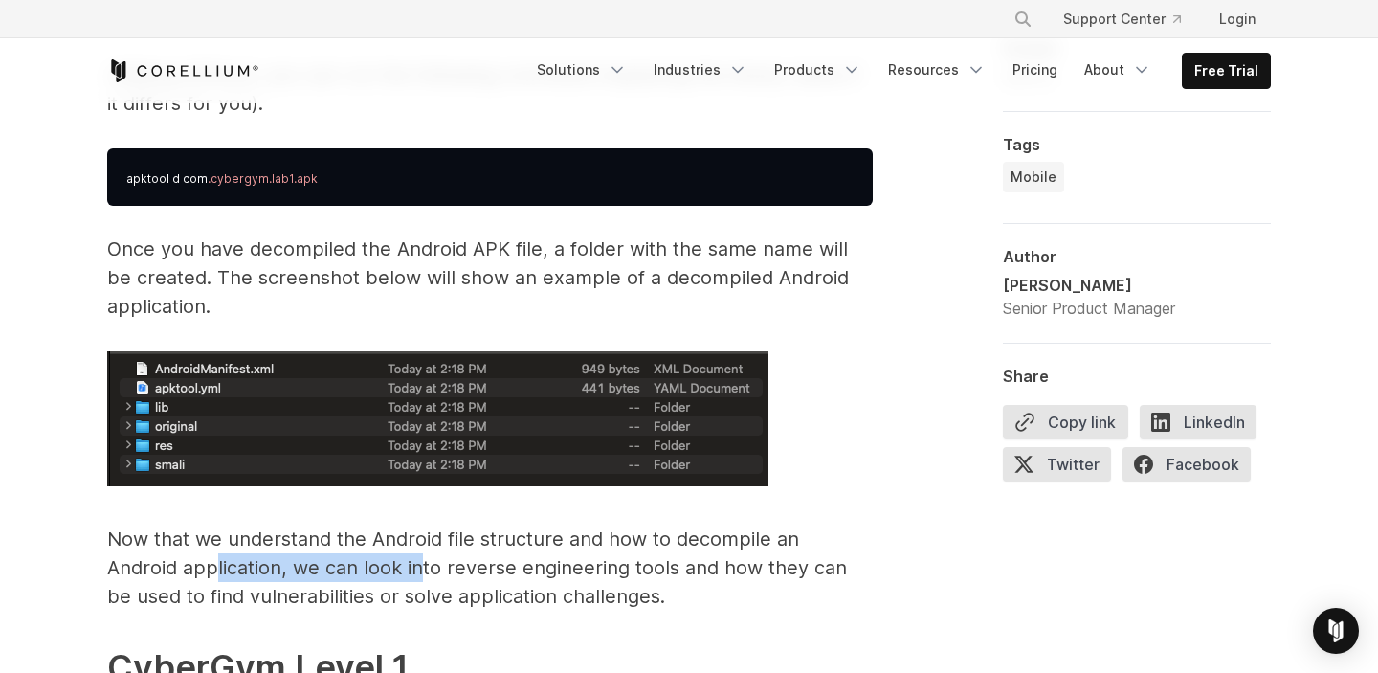
click at [343, 562] on p "Now that we understand the Android file structure and how to decompile an Andro…" at bounding box center [490, 567] width 766 height 86
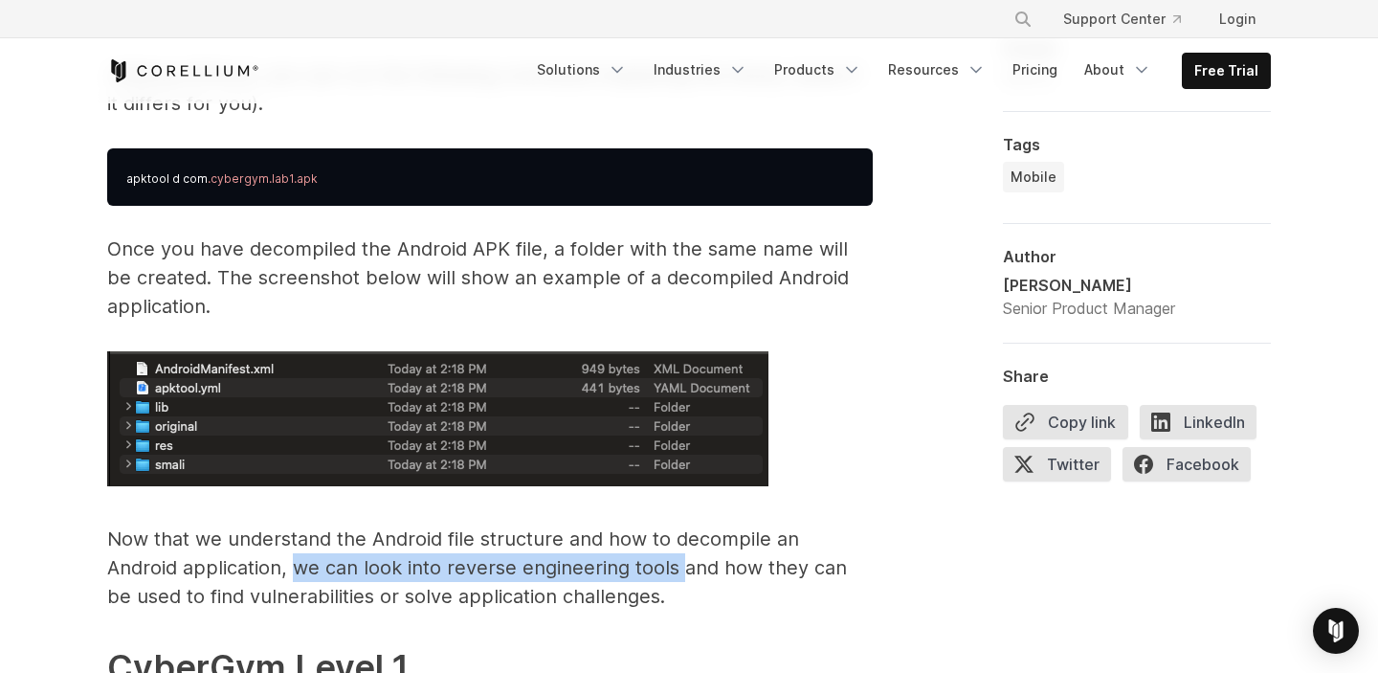
drag, startPoint x: 217, startPoint y: 569, endPoint x: 599, endPoint y: 576, distance: 382.0
click at [601, 576] on p "Now that we understand the Android file structure and how to decompile an Andro…" at bounding box center [490, 567] width 766 height 86
click at [599, 576] on p "Now that we understand the Android file structure and how to decompile an Andro…" at bounding box center [490, 567] width 766 height 86
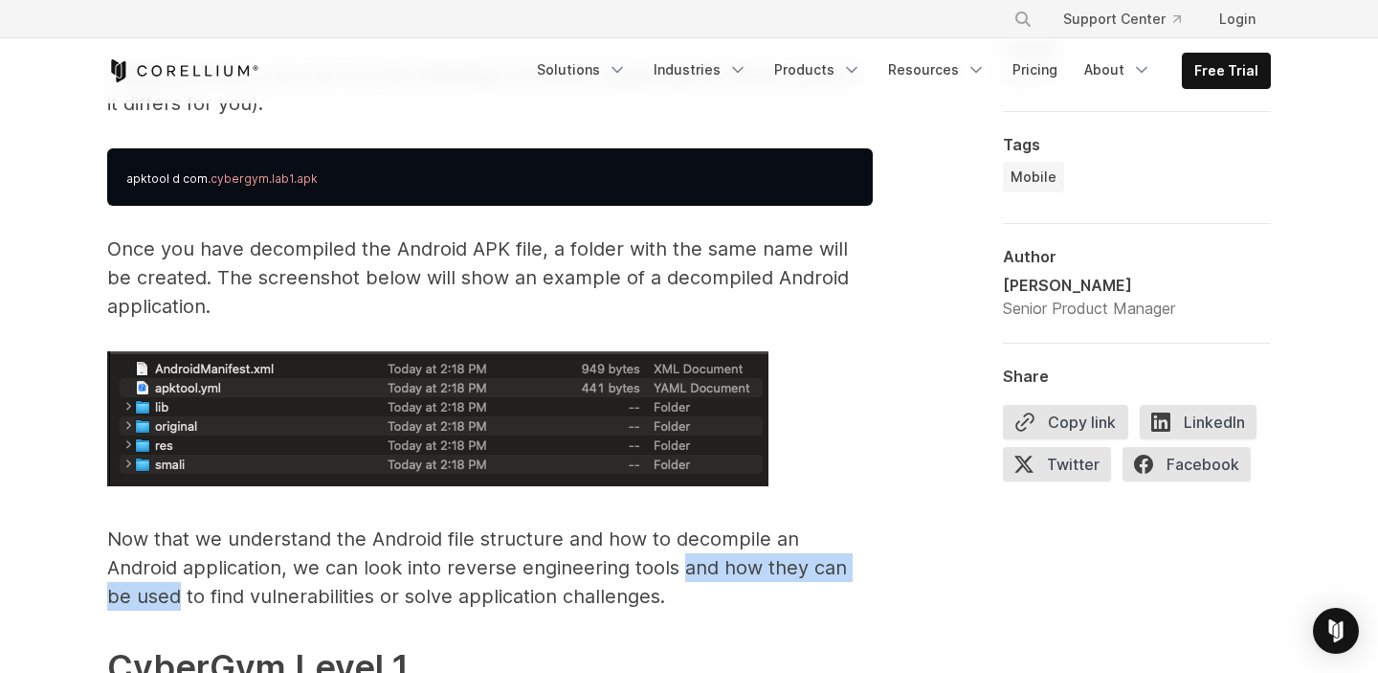
drag, startPoint x: 627, startPoint y: 569, endPoint x: 839, endPoint y: 569, distance: 212.5
click at [839, 569] on p "Now that we understand the Android file structure and how to decompile an Andro…" at bounding box center [490, 567] width 766 height 86
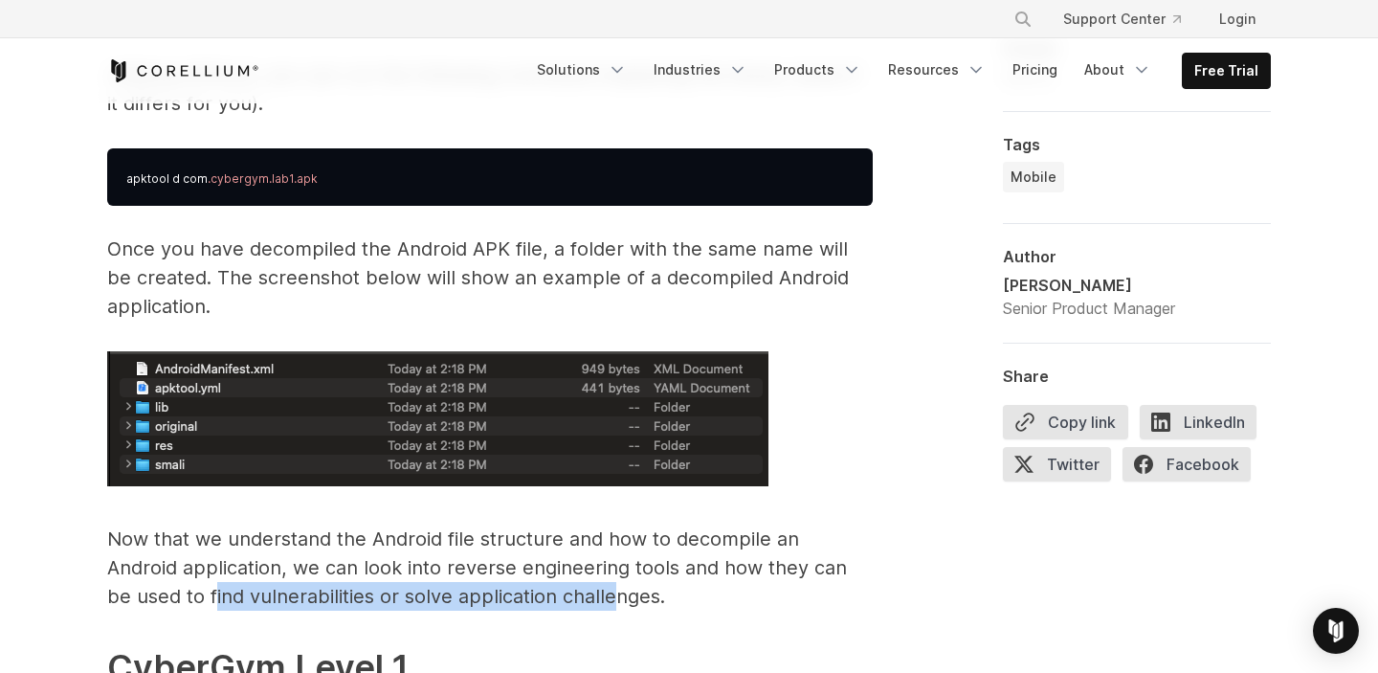
drag, startPoint x: 115, startPoint y: 591, endPoint x: 516, endPoint y: 583, distance: 401.1
click at [516, 583] on p "Now that we understand the Android file structure and how to decompile an Andro…" at bounding box center [490, 567] width 766 height 86
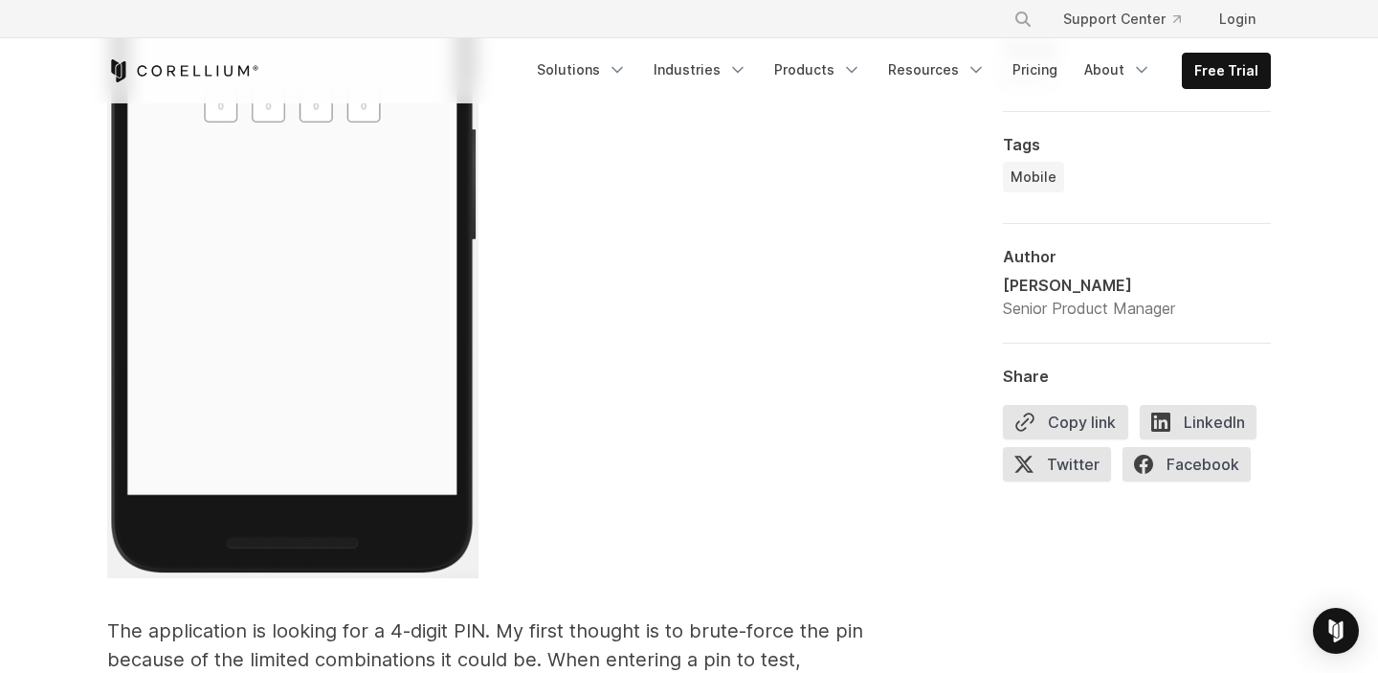
scroll to position [4352, 0]
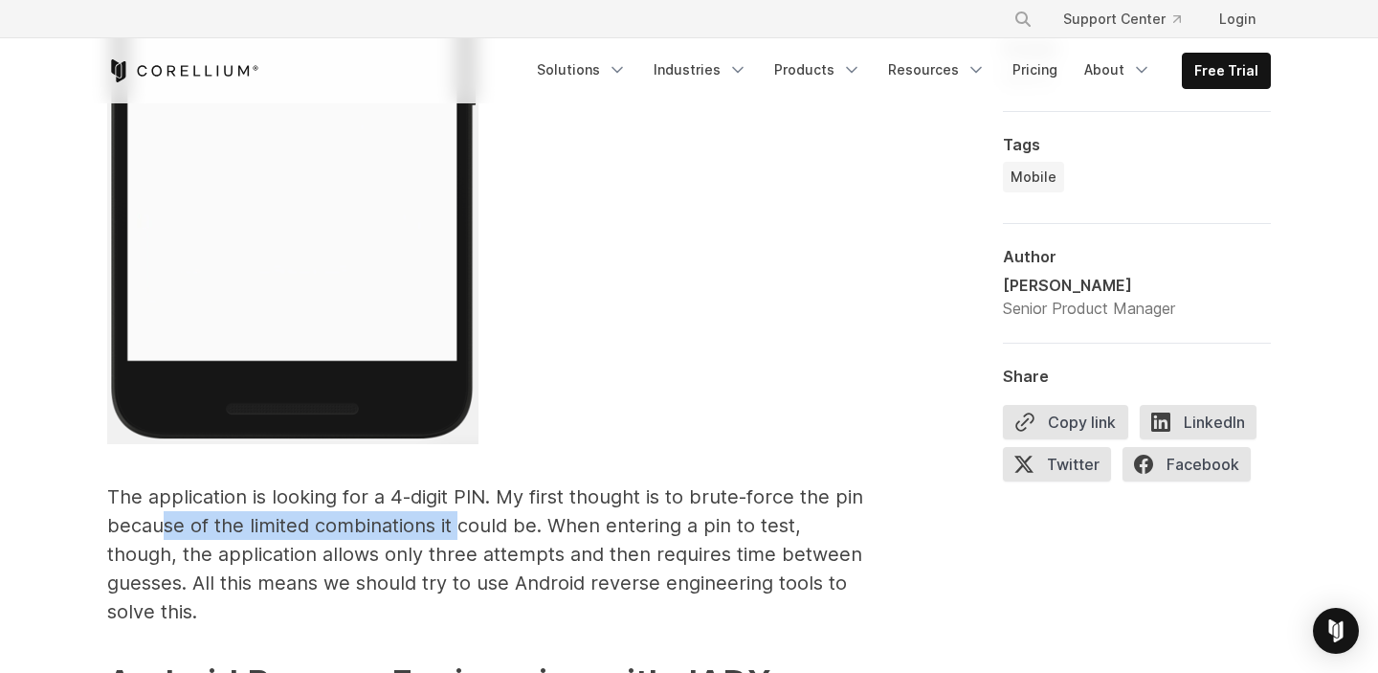
drag, startPoint x: 161, startPoint y: 522, endPoint x: 459, endPoint y: 521, distance: 298.6
click at [459, 521] on p "The application is looking for a 4-digit PIN. My first thought is to brute-forc…" at bounding box center [490, 554] width 766 height 144
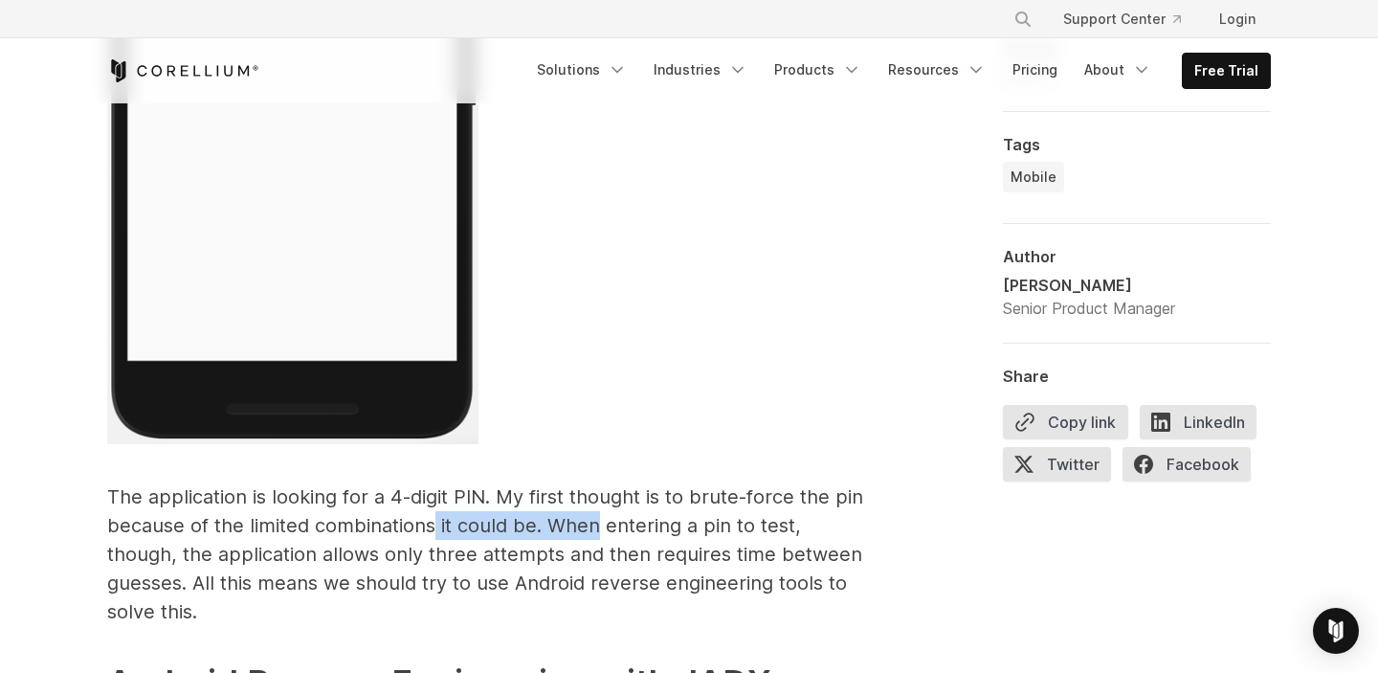
drag, startPoint x: 435, startPoint y: 523, endPoint x: 600, endPoint y: 523, distance: 164.6
click at [600, 523] on p "The application is looking for a 4-digit PIN. My first thought is to brute-forc…" at bounding box center [490, 554] width 766 height 144
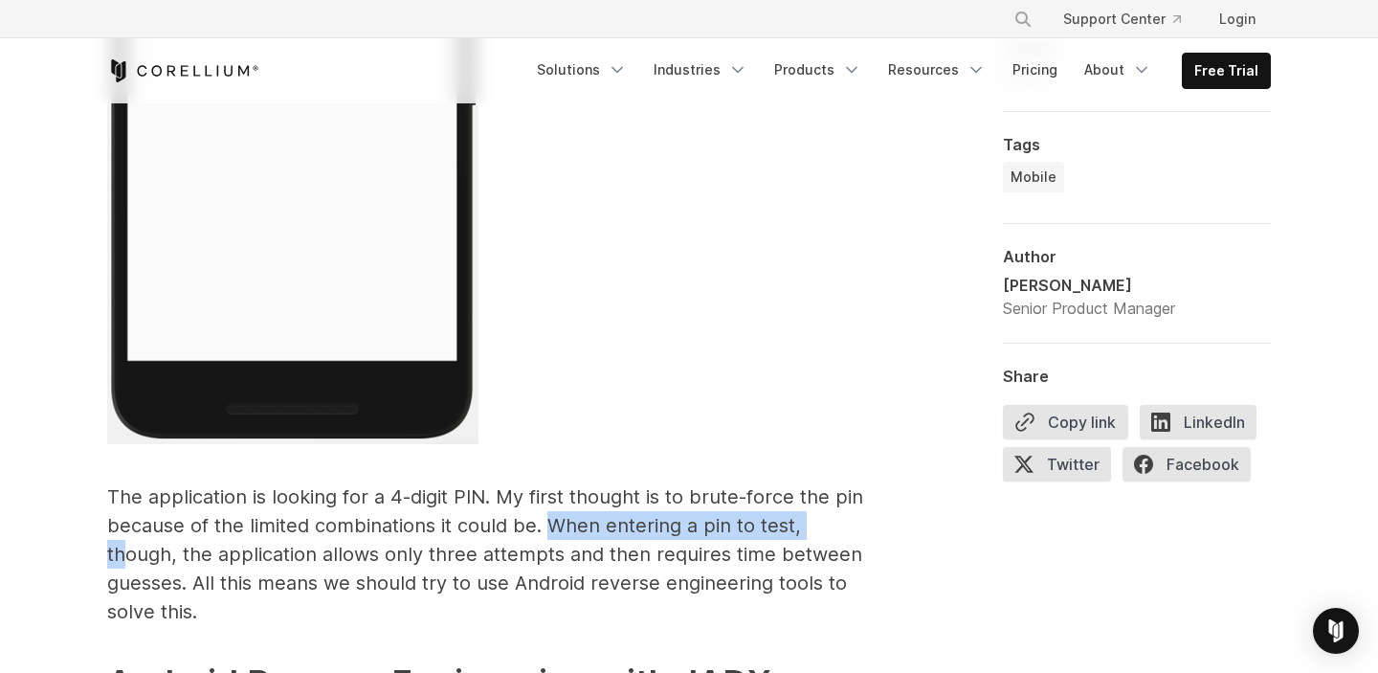
drag, startPoint x: 547, startPoint y: 525, endPoint x: 824, endPoint y: 525, distance: 276.6
click at [824, 525] on p "The application is looking for a 4-digit PIN. My first thought is to brute-forc…" at bounding box center [490, 554] width 766 height 144
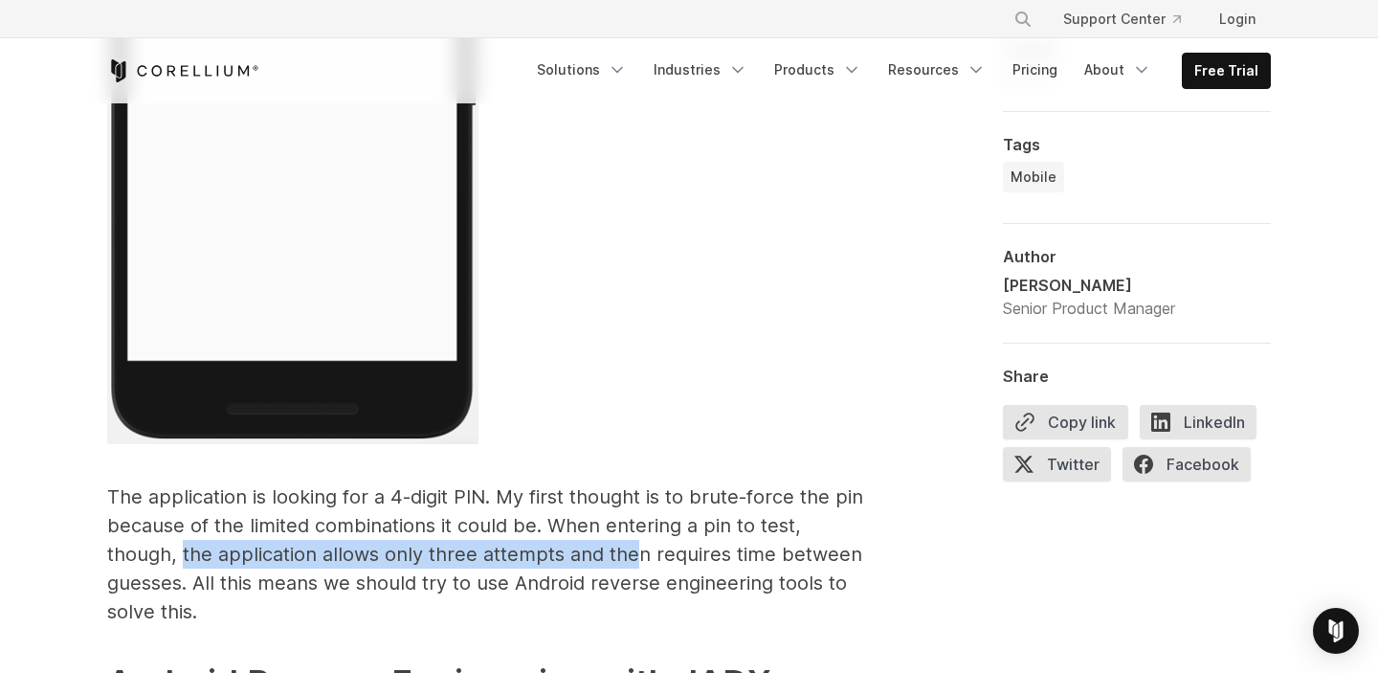
drag, startPoint x: 110, startPoint y: 551, endPoint x: 555, endPoint y: 548, distance: 445.1
click at [555, 548] on p "The application is looking for a 4-digit PIN. My first thought is to brute-forc…" at bounding box center [490, 554] width 766 height 144
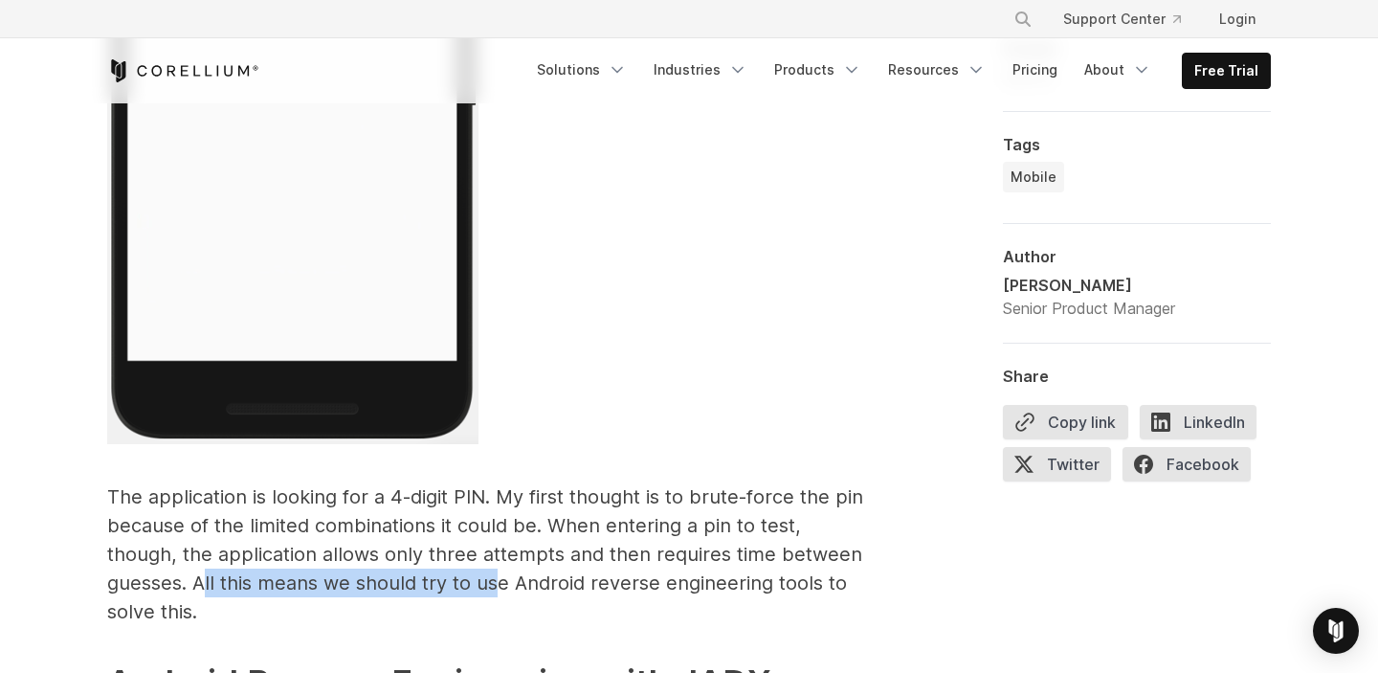
drag, startPoint x: 121, startPoint y: 581, endPoint x: 407, endPoint y: 577, distance: 286.2
click at [407, 577] on p "The application is looking for a 4-digit PIN. My first thought is to brute-forc…" at bounding box center [490, 554] width 766 height 144
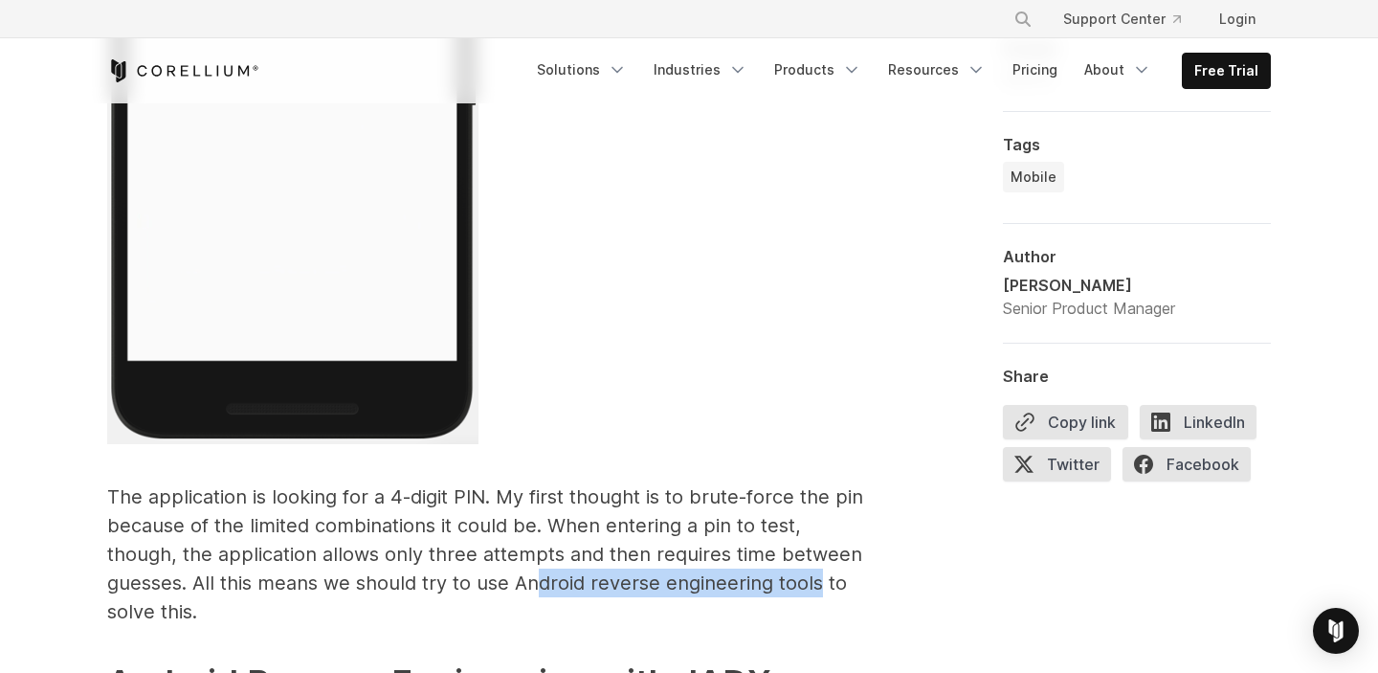
drag, startPoint x: 457, startPoint y: 574, endPoint x: 728, endPoint y: 575, distance: 271.8
click at [728, 575] on p "The application is looking for a 4-digit PIN. My first thought is to brute-forc…" at bounding box center [490, 554] width 766 height 144
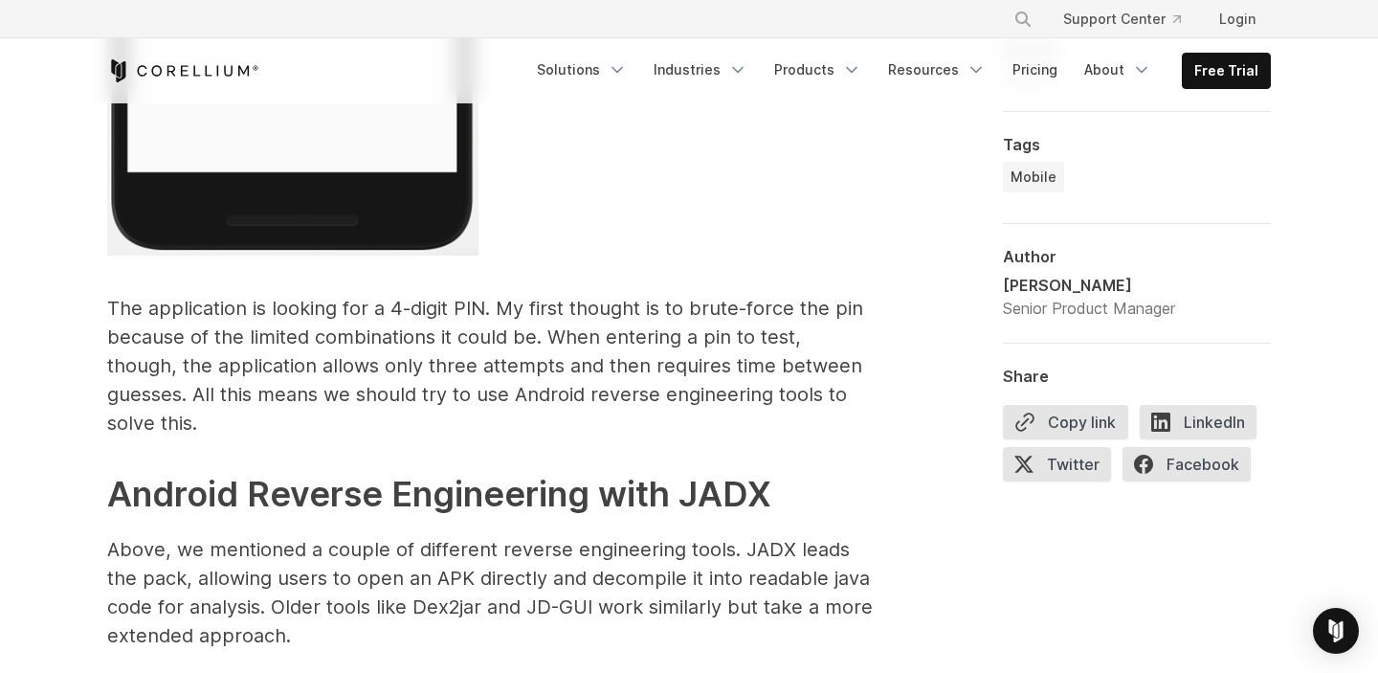
scroll to position [4551, 0]
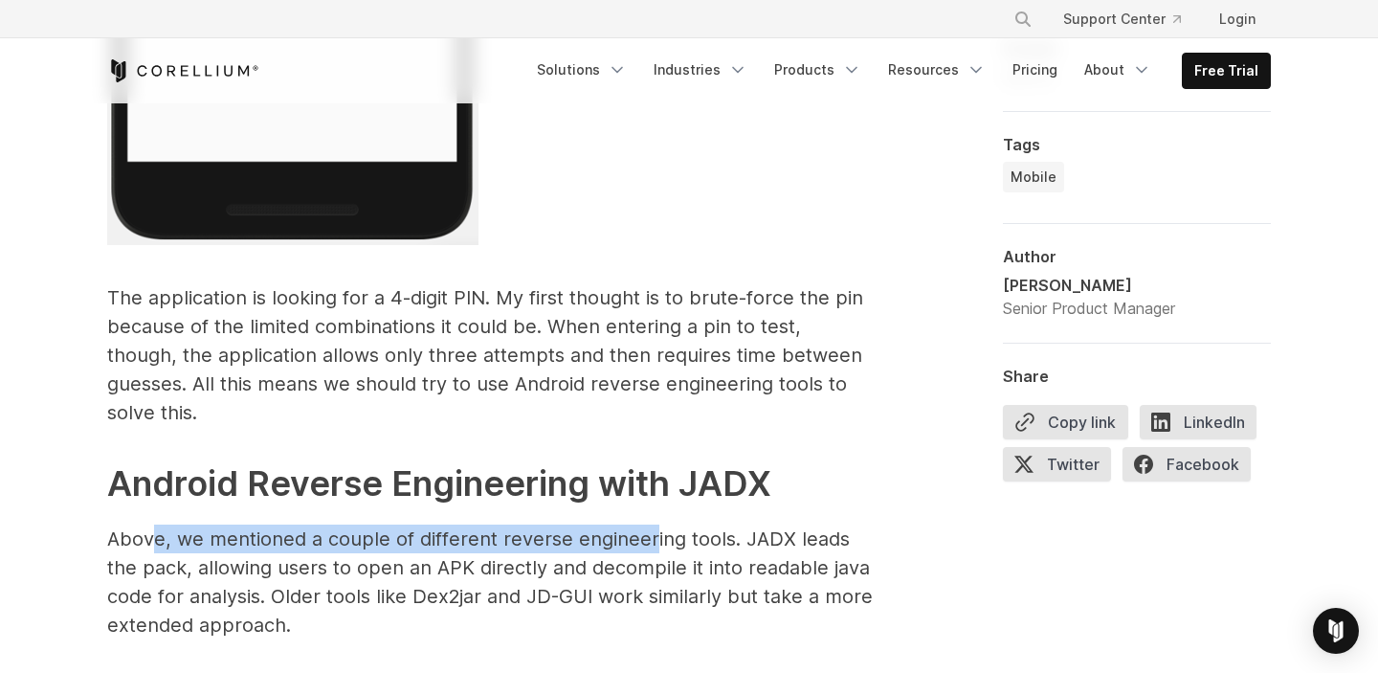
drag, startPoint x: 158, startPoint y: 507, endPoint x: 646, endPoint y: 497, distance: 488.2
click at [646, 524] on p "Above, we mentioned a couple of different reverse engineering tools. JADX leads…" at bounding box center [490, 581] width 766 height 115
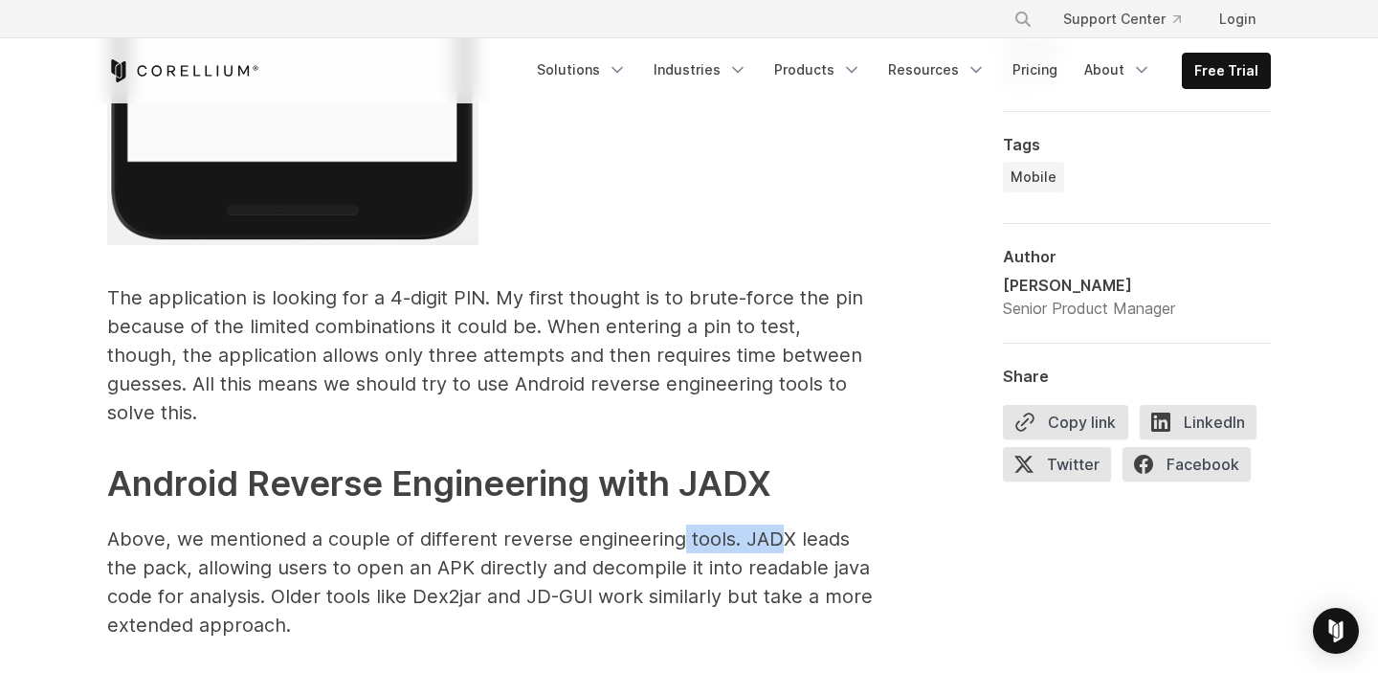
drag, startPoint x: 670, startPoint y: 512, endPoint x: 772, endPoint y: 512, distance: 102.4
click at [772, 524] on p "Above, we mentioned a couple of different reverse engineering tools. JADX leads…" at bounding box center [490, 581] width 766 height 115
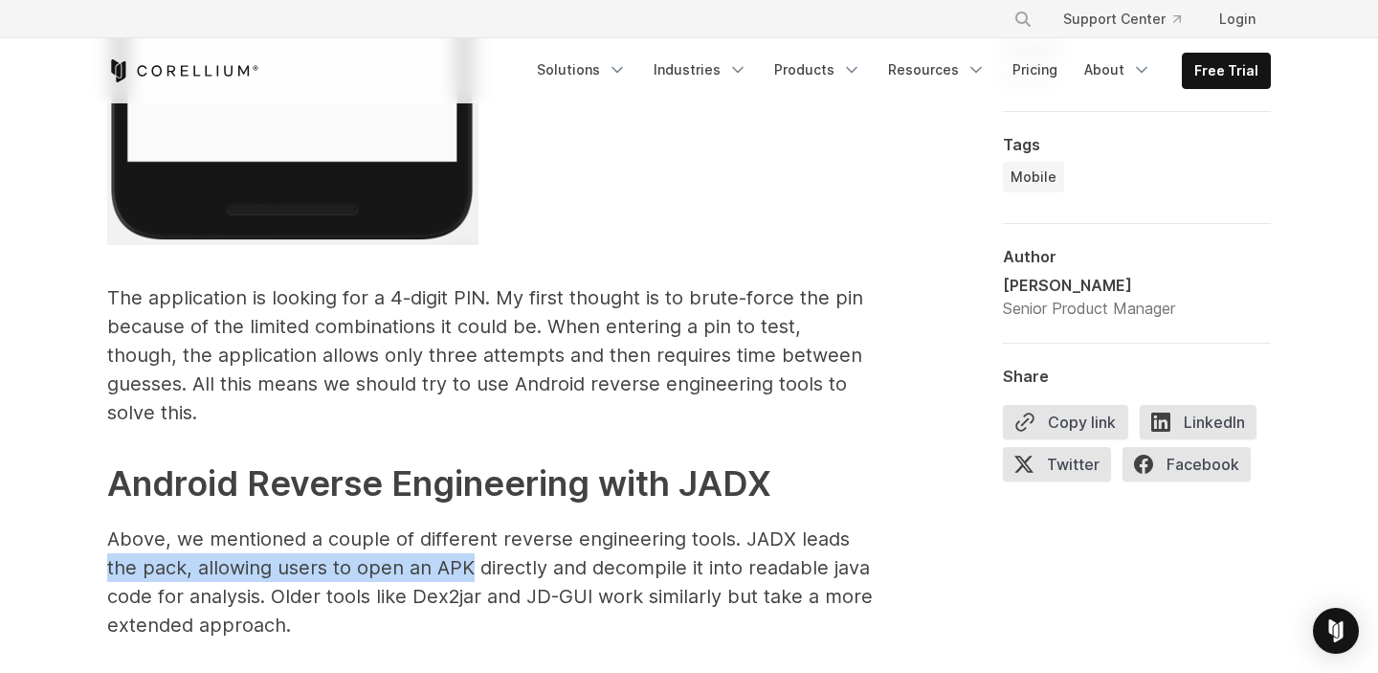
drag, startPoint x: 106, startPoint y: 542, endPoint x: 464, endPoint y: 542, distance: 357.9
click at [464, 542] on p "Above, we mentioned a couple of different reverse engineering tools. JADX leads…" at bounding box center [490, 581] width 766 height 115
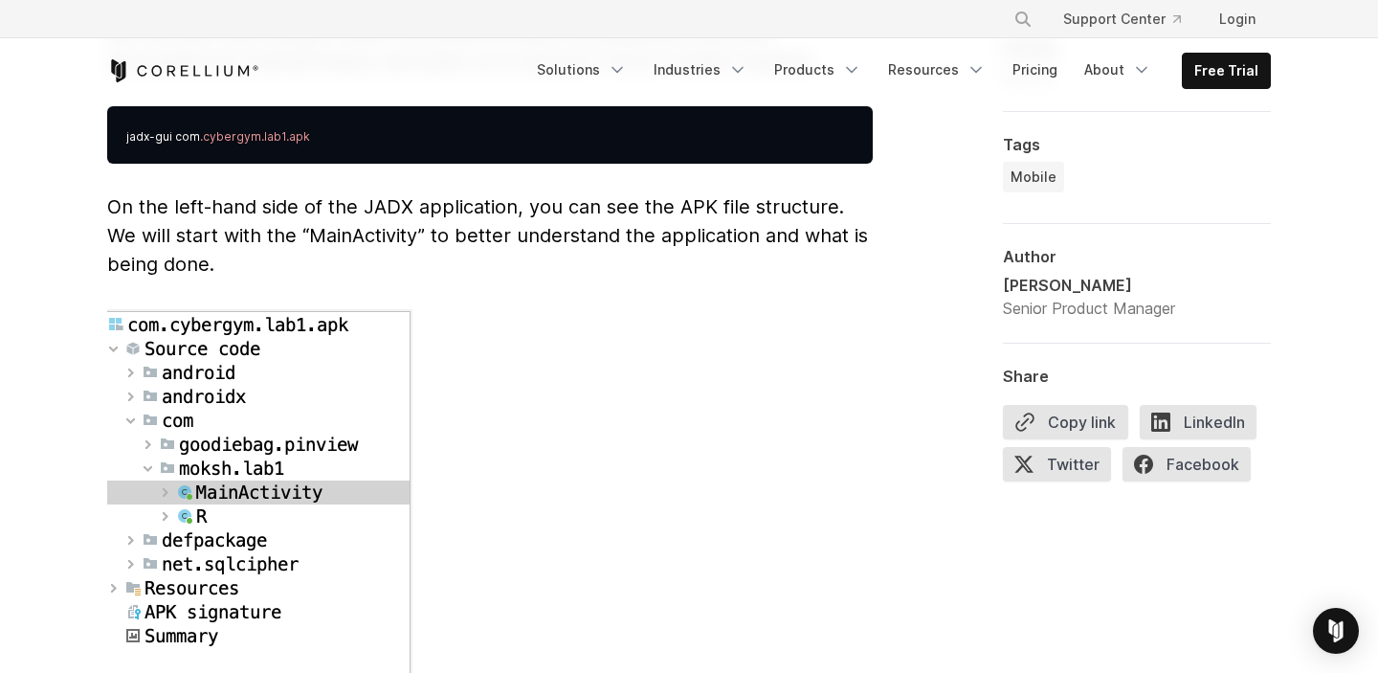
scroll to position [5201, 0]
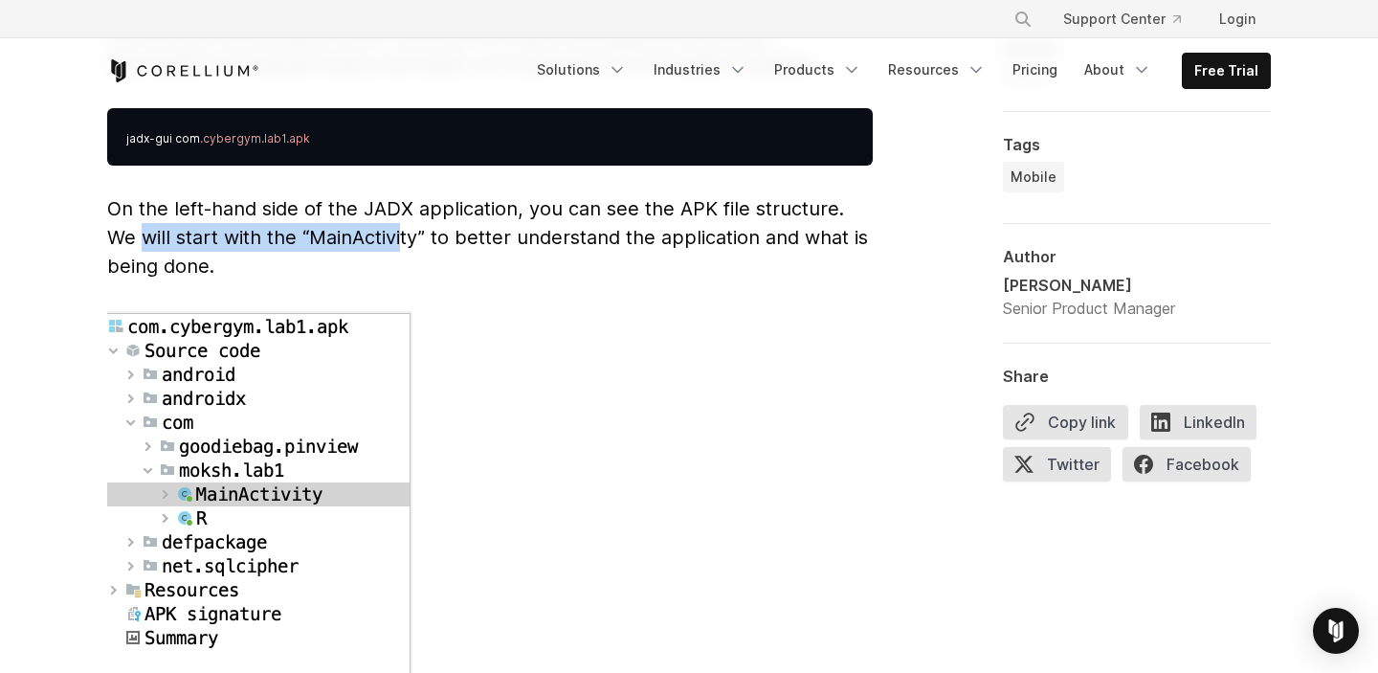
drag, startPoint x: 139, startPoint y: 205, endPoint x: 405, endPoint y: 205, distance: 266.1
click at [405, 205] on span "On the left-hand side of the JADX application, you can see the APK file structu…" at bounding box center [487, 237] width 761 height 80
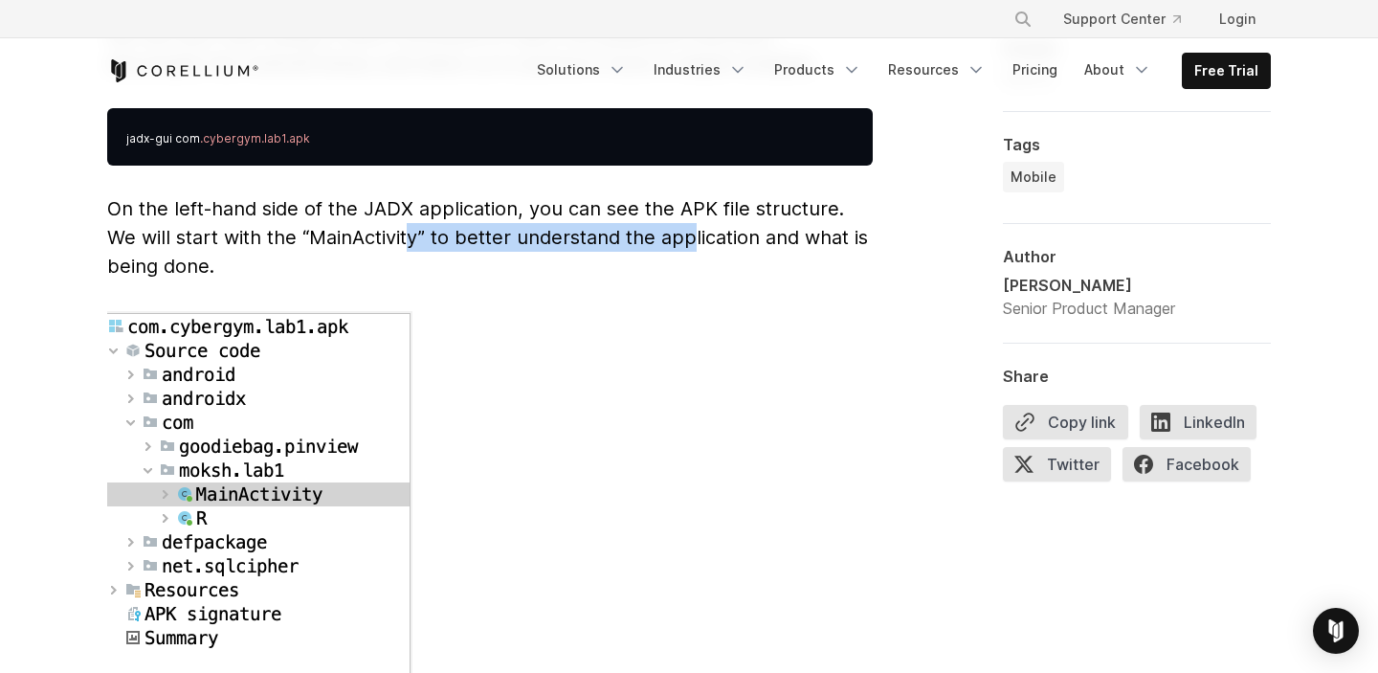
drag, startPoint x: 413, startPoint y: 205, endPoint x: 698, endPoint y: 205, distance: 285.2
click at [698, 205] on span "On the left-hand side of the JADX application, you can see the APK file structu…" at bounding box center [487, 237] width 761 height 80
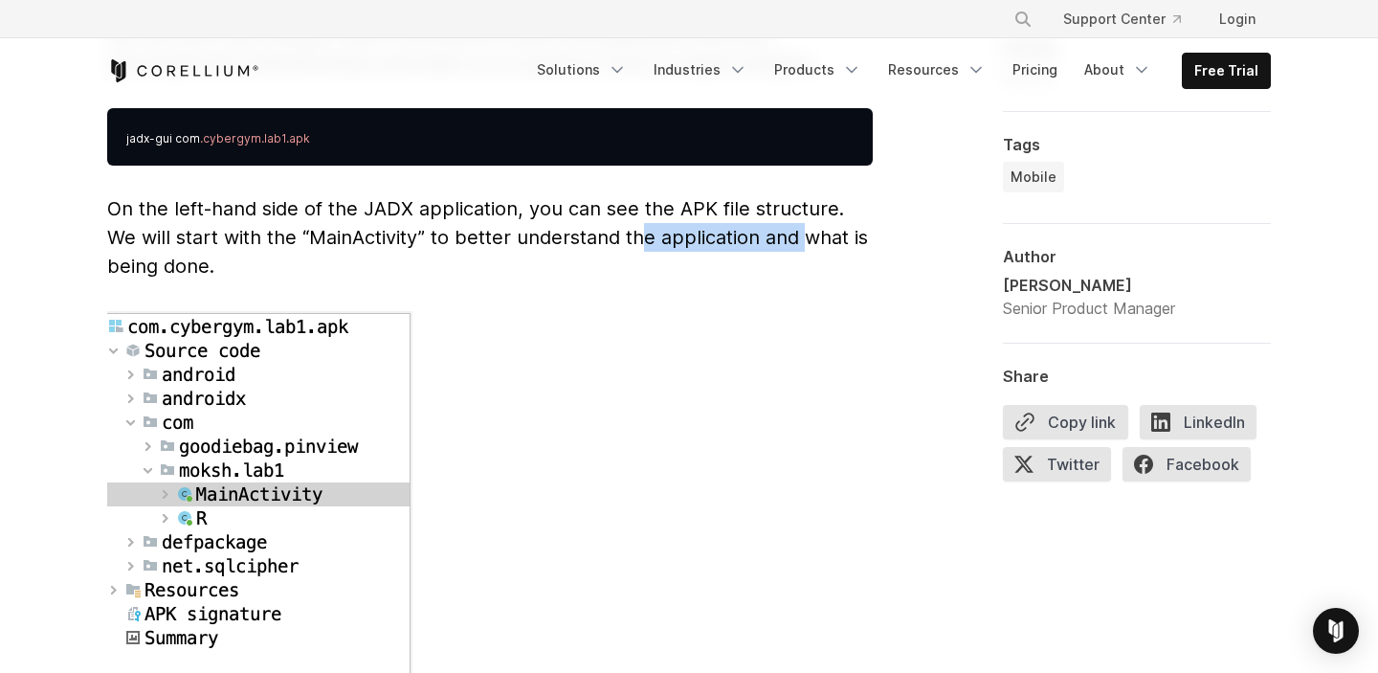
drag, startPoint x: 646, startPoint y: 208, endPoint x: 812, endPoint y: 208, distance: 165.6
click at [812, 208] on span "On the left-hand side of the JADX application, you can see the APK file structu…" at bounding box center [487, 237] width 761 height 80
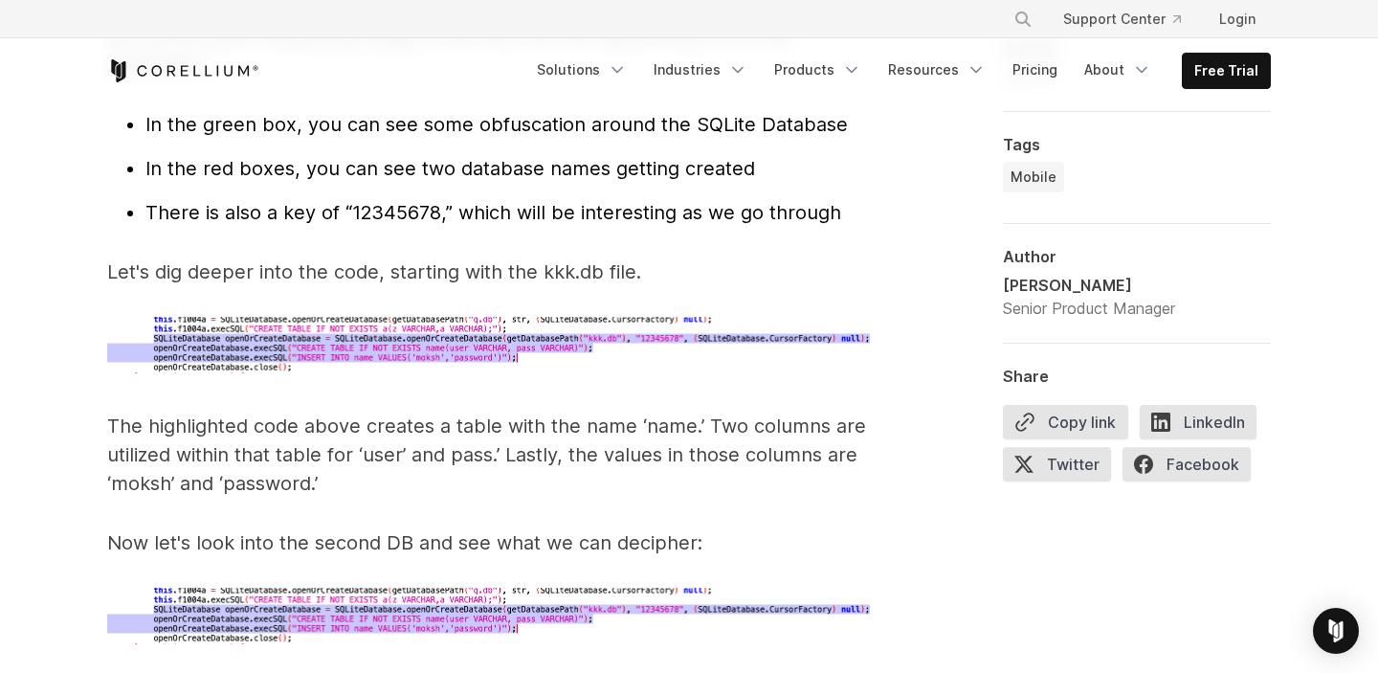
scroll to position [6249, 0]
